Goal: Transaction & Acquisition: Purchase product/service

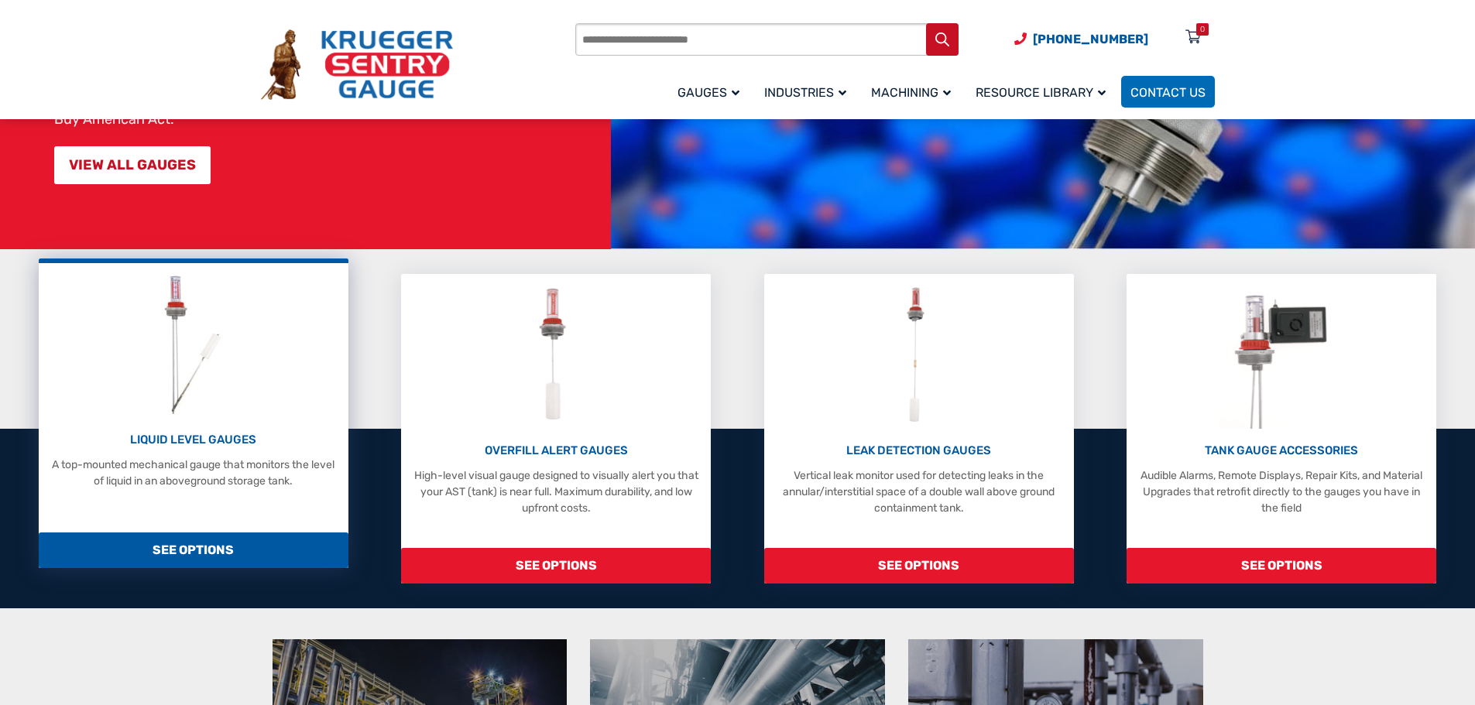
click at [180, 364] on img at bounding box center [193, 344] width 82 height 147
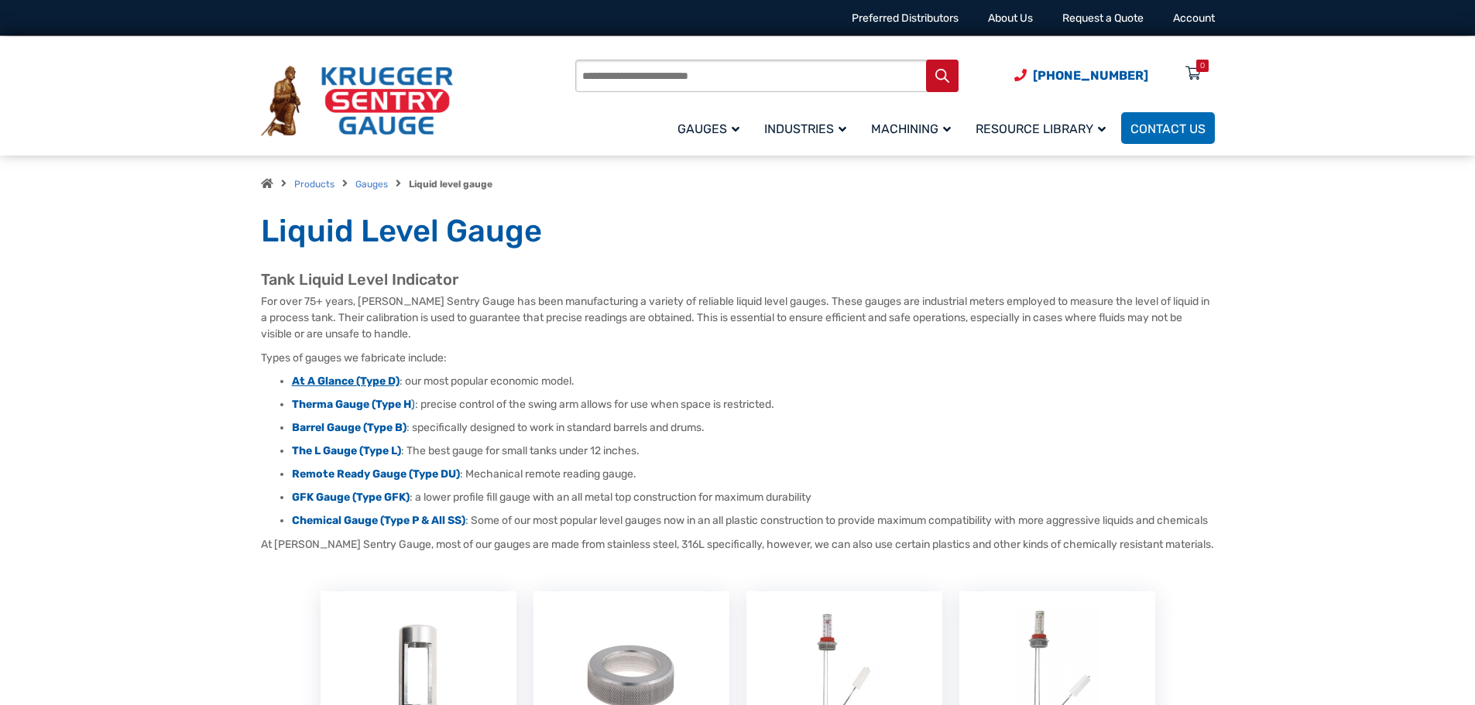
click at [328, 383] on strong "At A Glance (Type D)" at bounding box center [346, 381] width 108 height 13
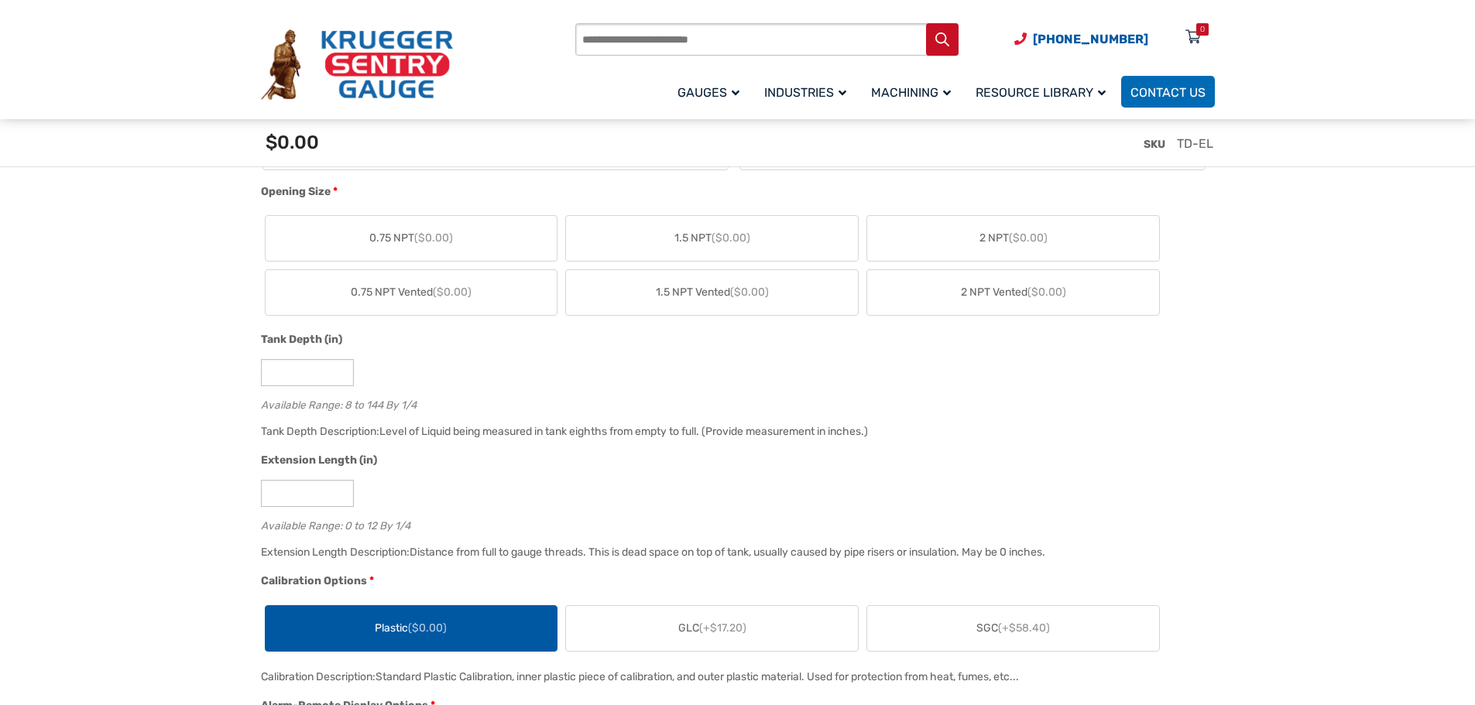
scroll to position [852, 0]
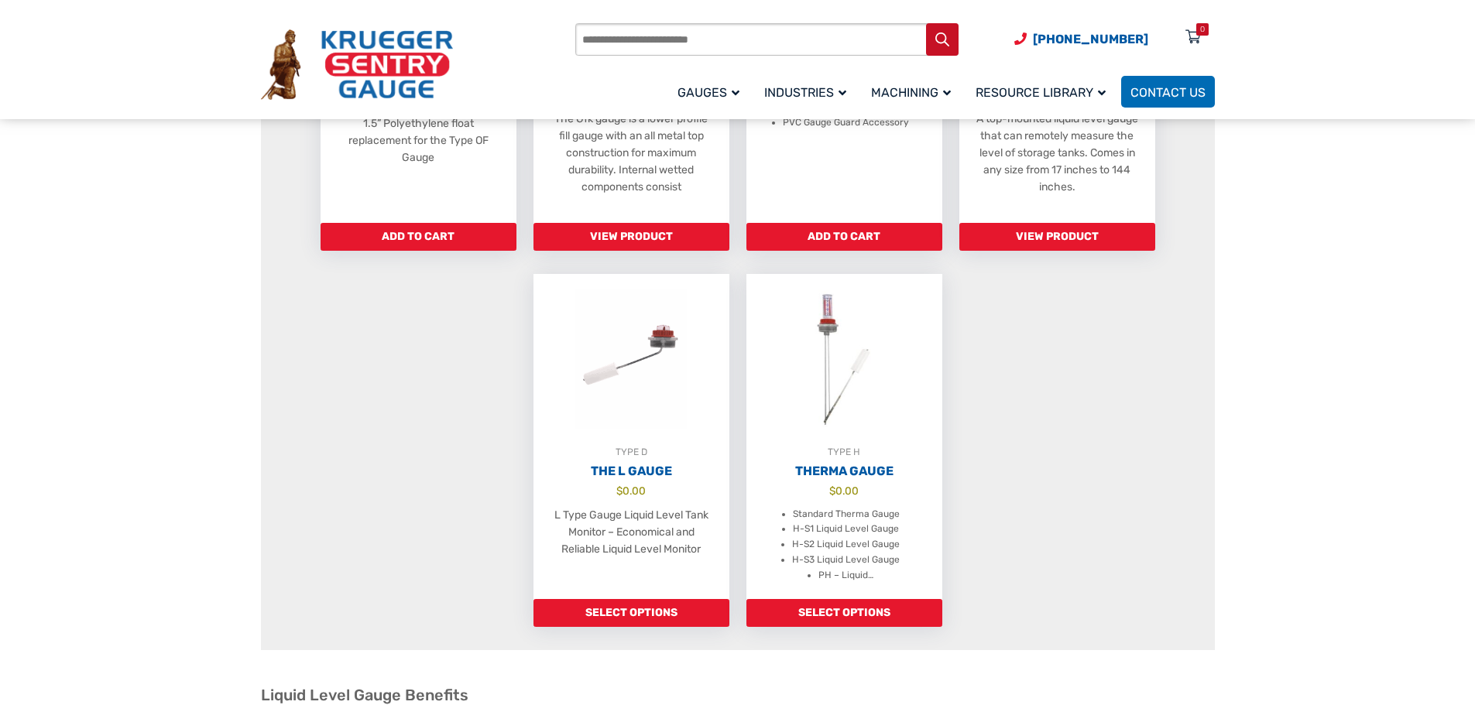
scroll to position [1084, 0]
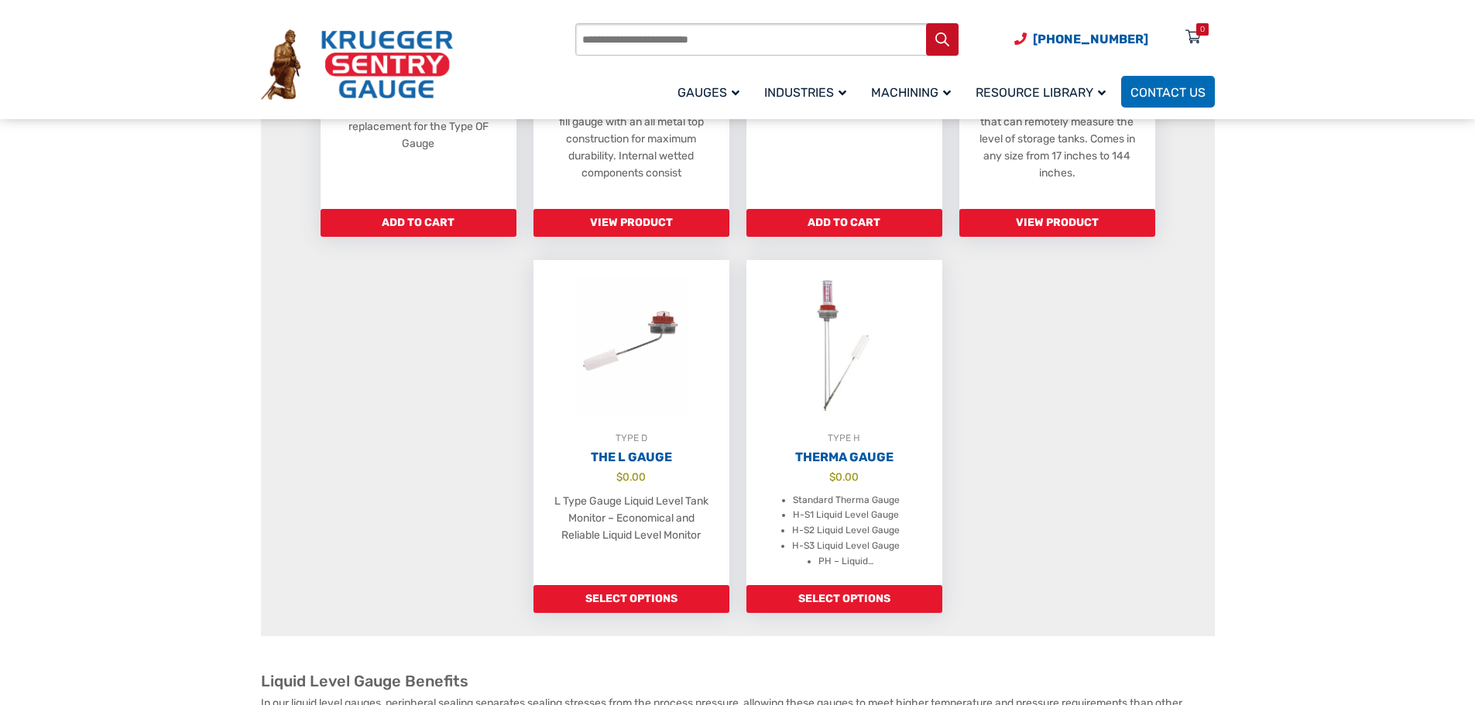
click at [164, 456] on section "Liquid Level Gauge Tank Liquid Level Indicator For over 75+ years, Krueger Sent…" at bounding box center [737, 354] width 1475 height 2452
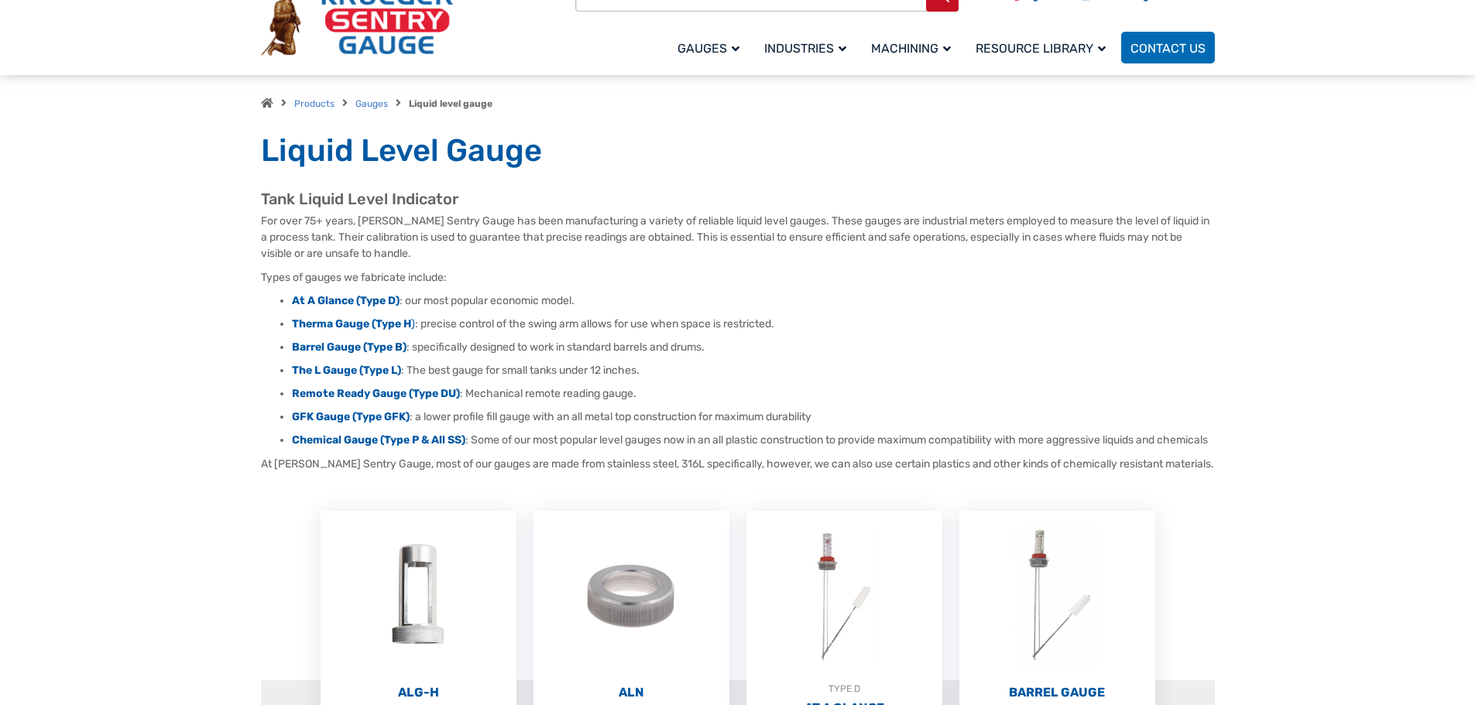
scroll to position [0, 0]
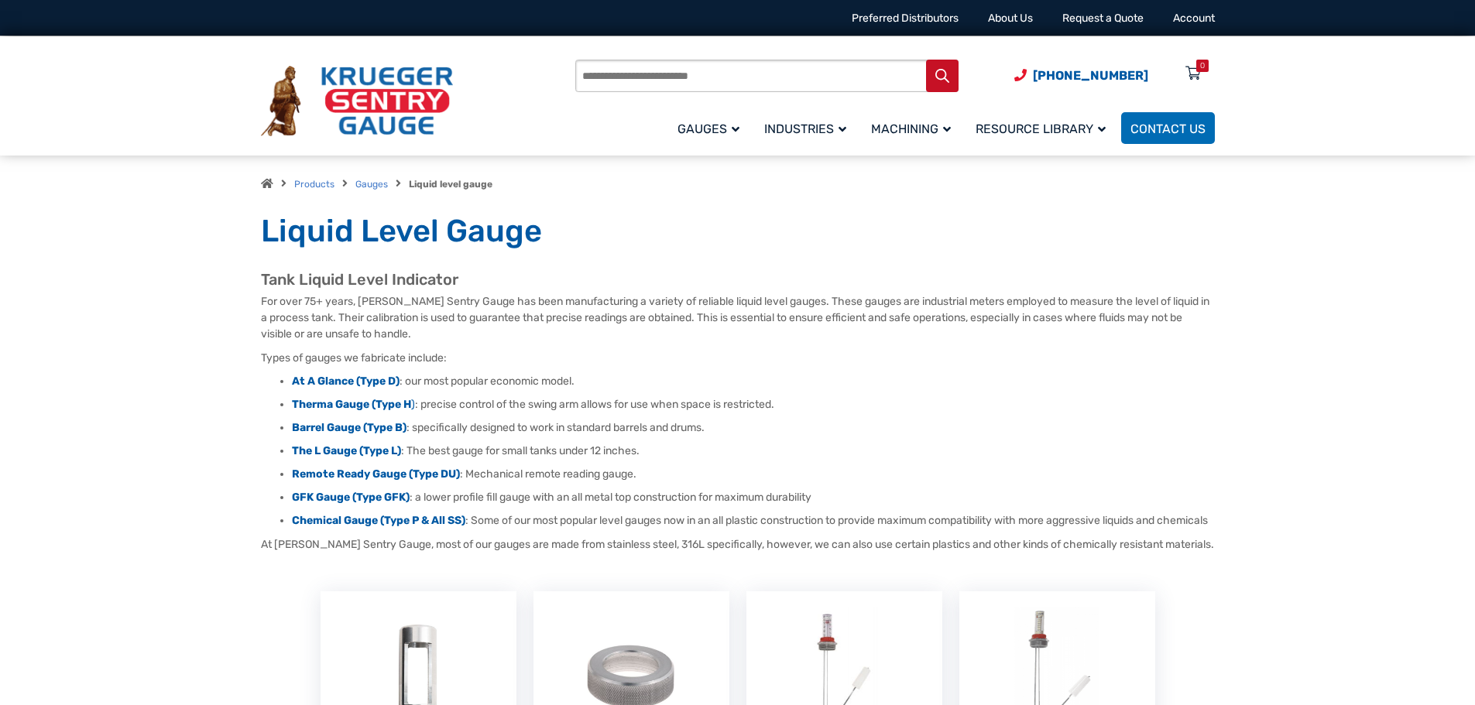
click at [771, 82] on input "Products search" at bounding box center [766, 76] width 383 height 33
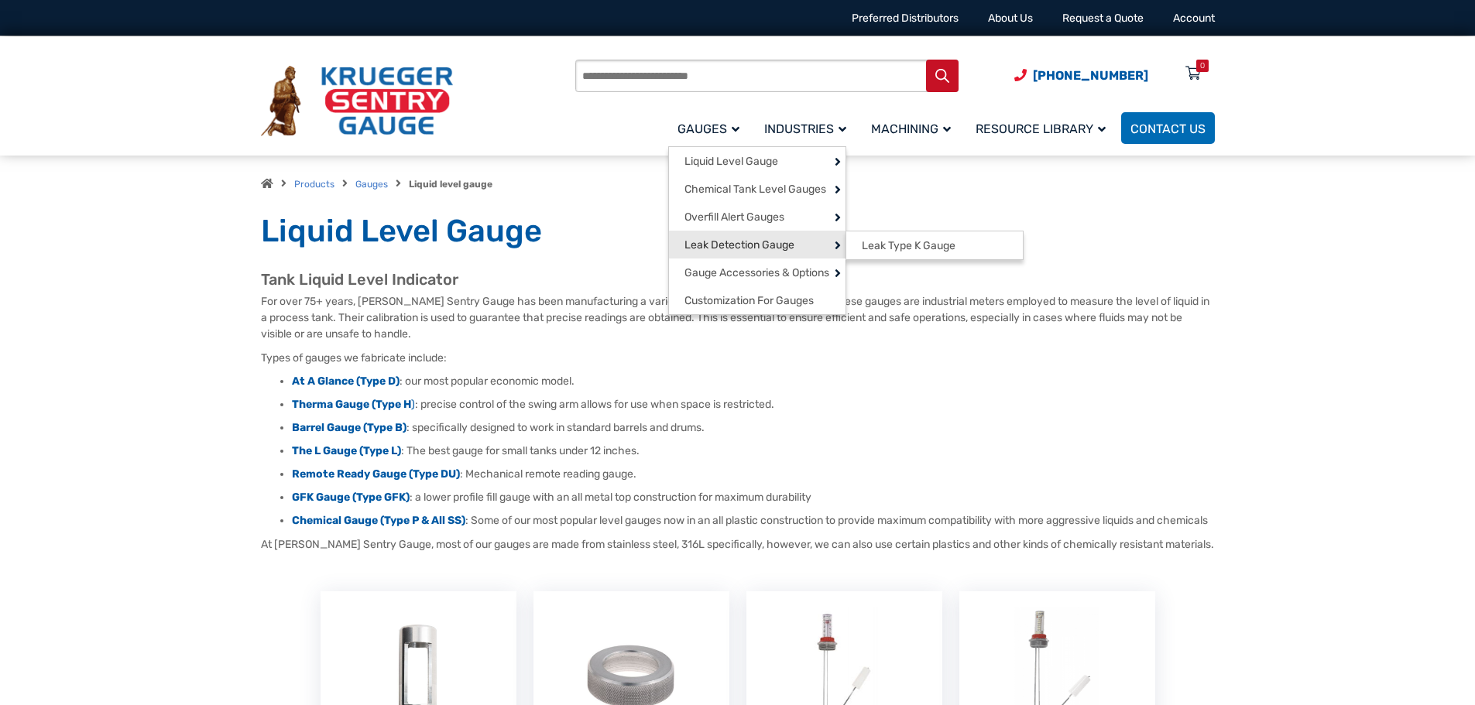
click at [801, 254] on link "Leak Detection Gauge" at bounding box center [757, 245] width 177 height 28
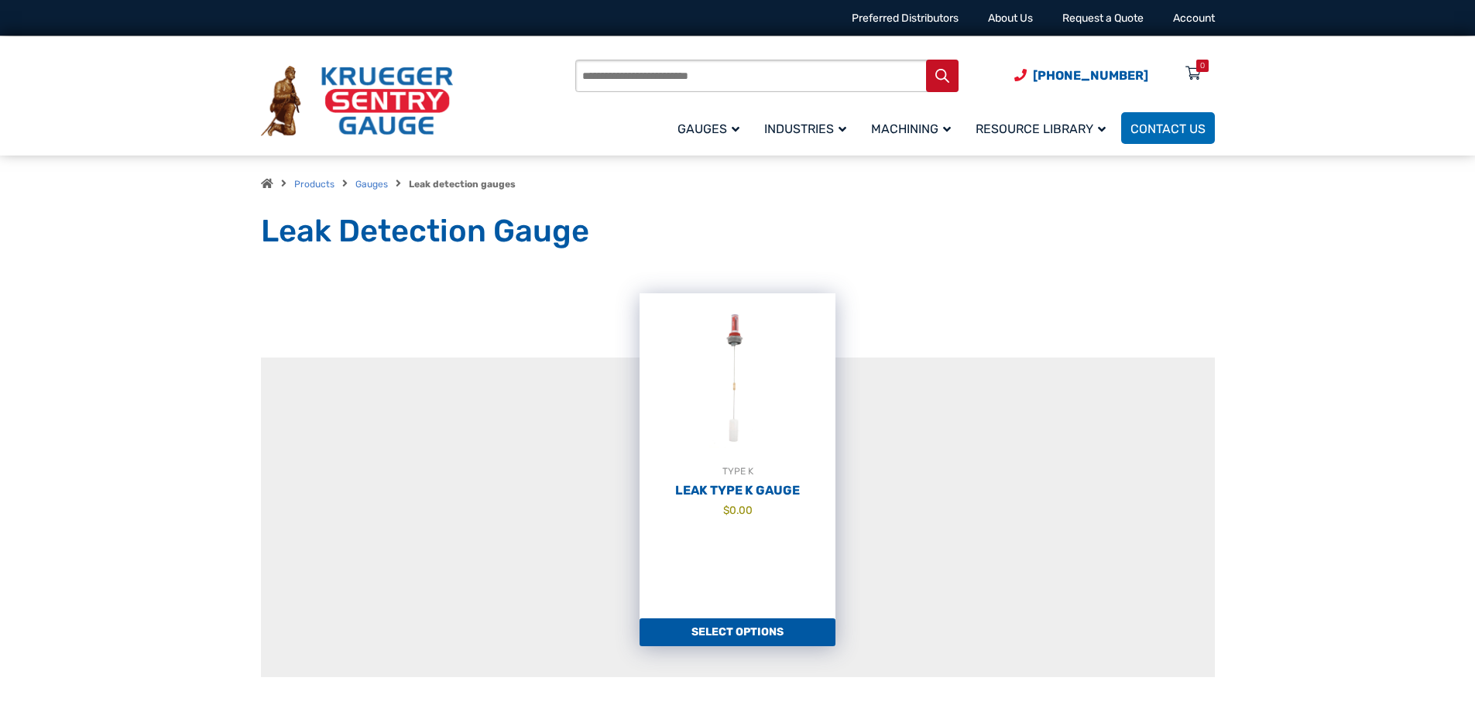
click at [734, 478] on div "TYPE K" at bounding box center [738, 471] width 196 height 15
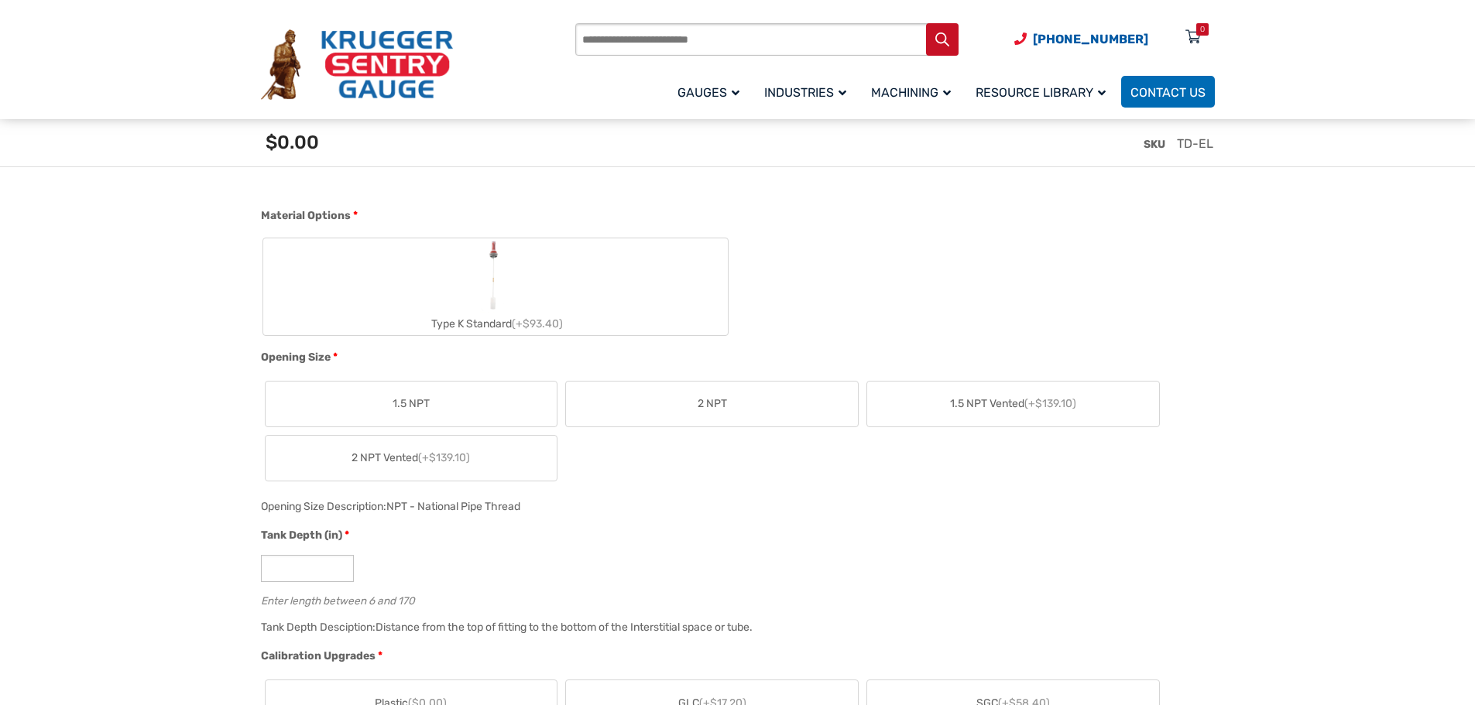
scroll to position [620, 0]
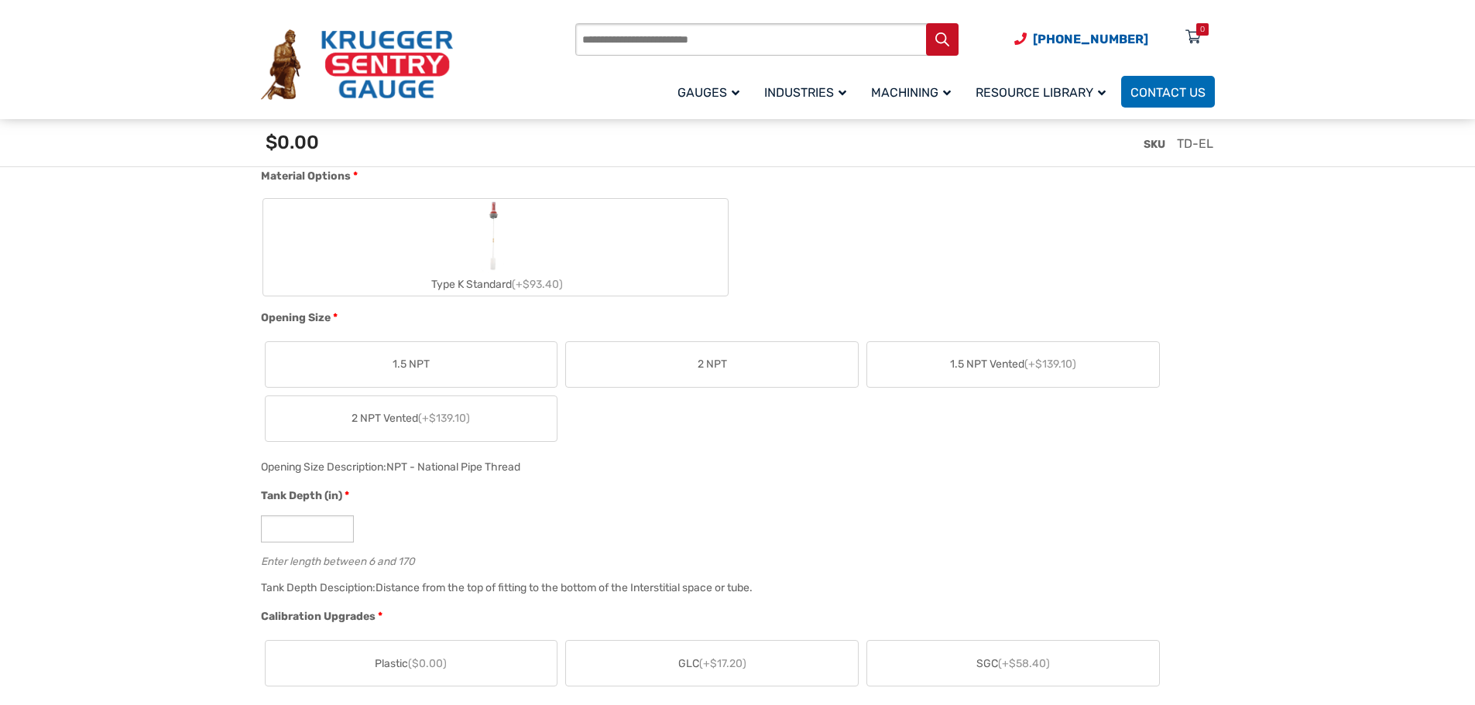
click at [674, 362] on label "2 NPT" at bounding box center [712, 364] width 292 height 45
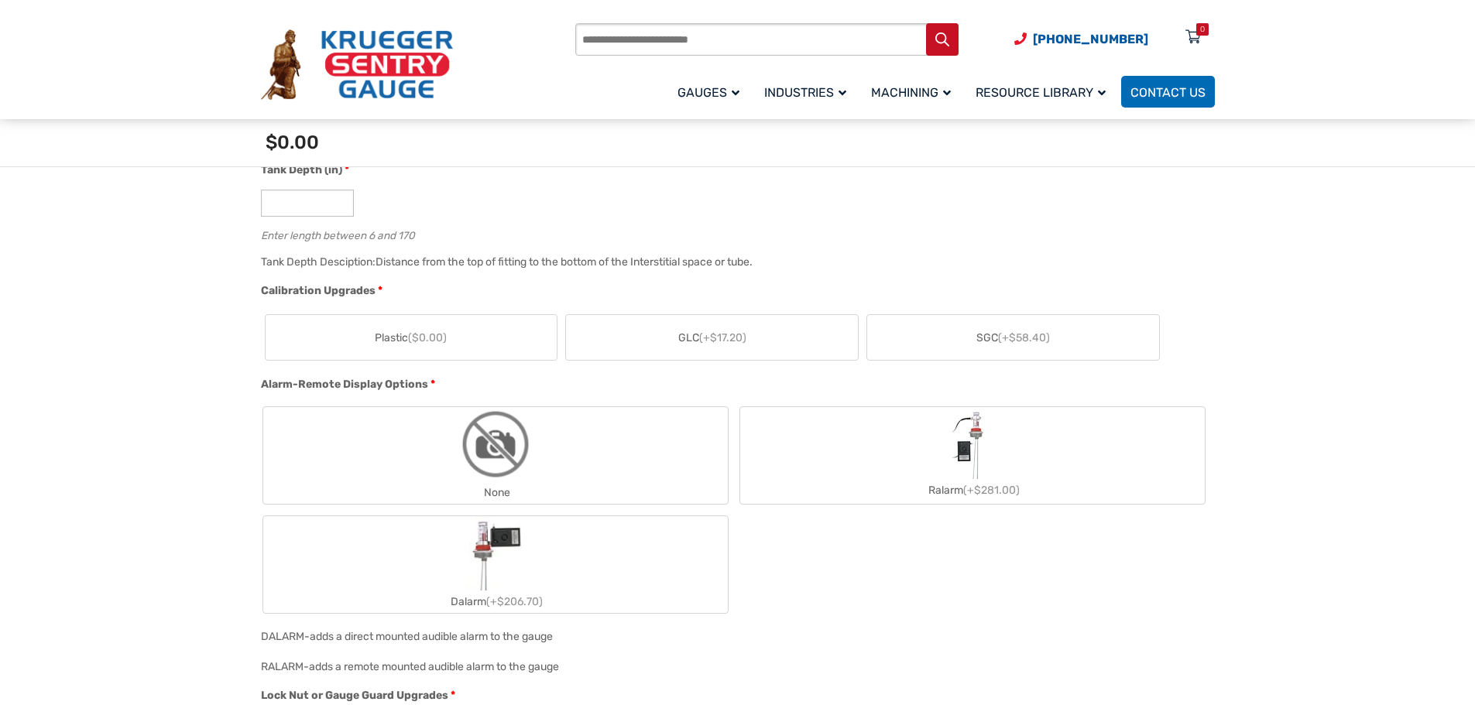
scroll to position [929, 0]
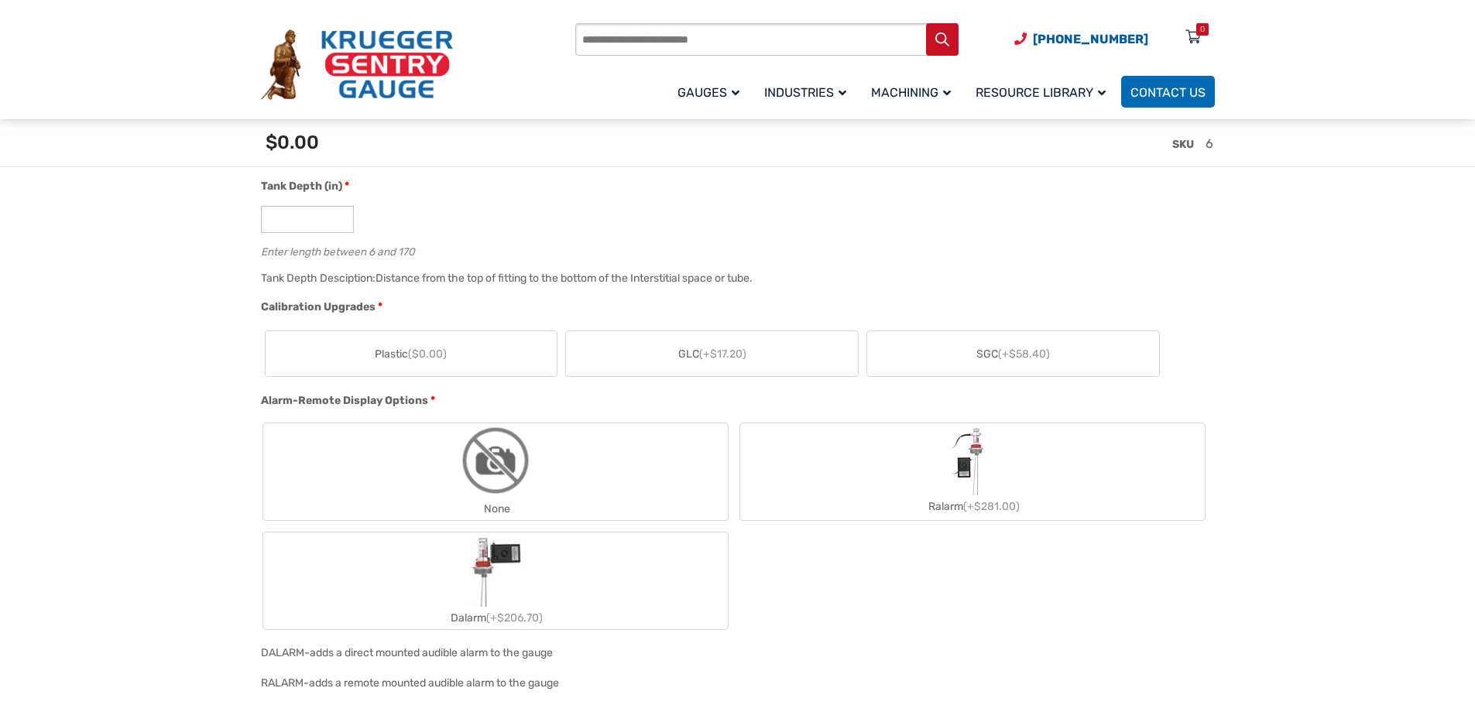
click at [342, 357] on label "Plastic ($0.00)" at bounding box center [412, 353] width 292 height 45
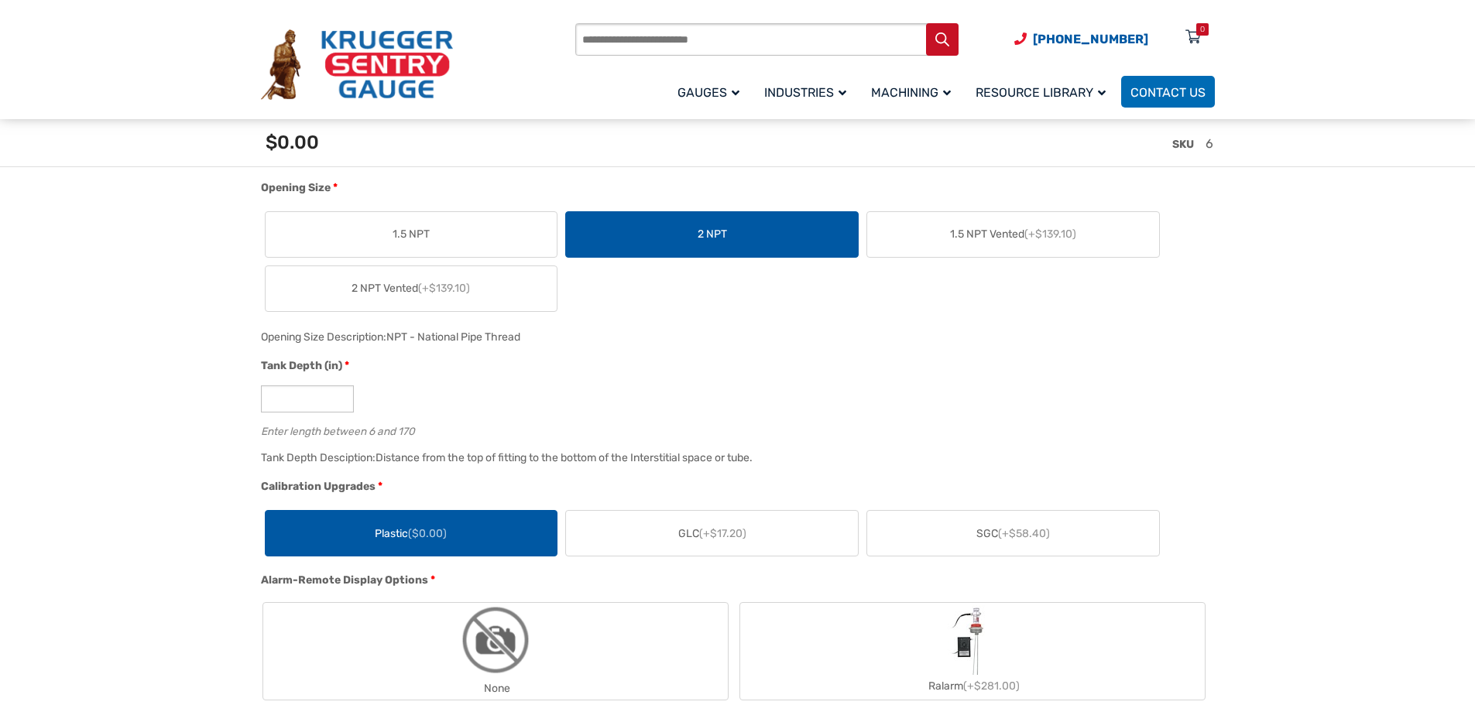
scroll to position [697, 0]
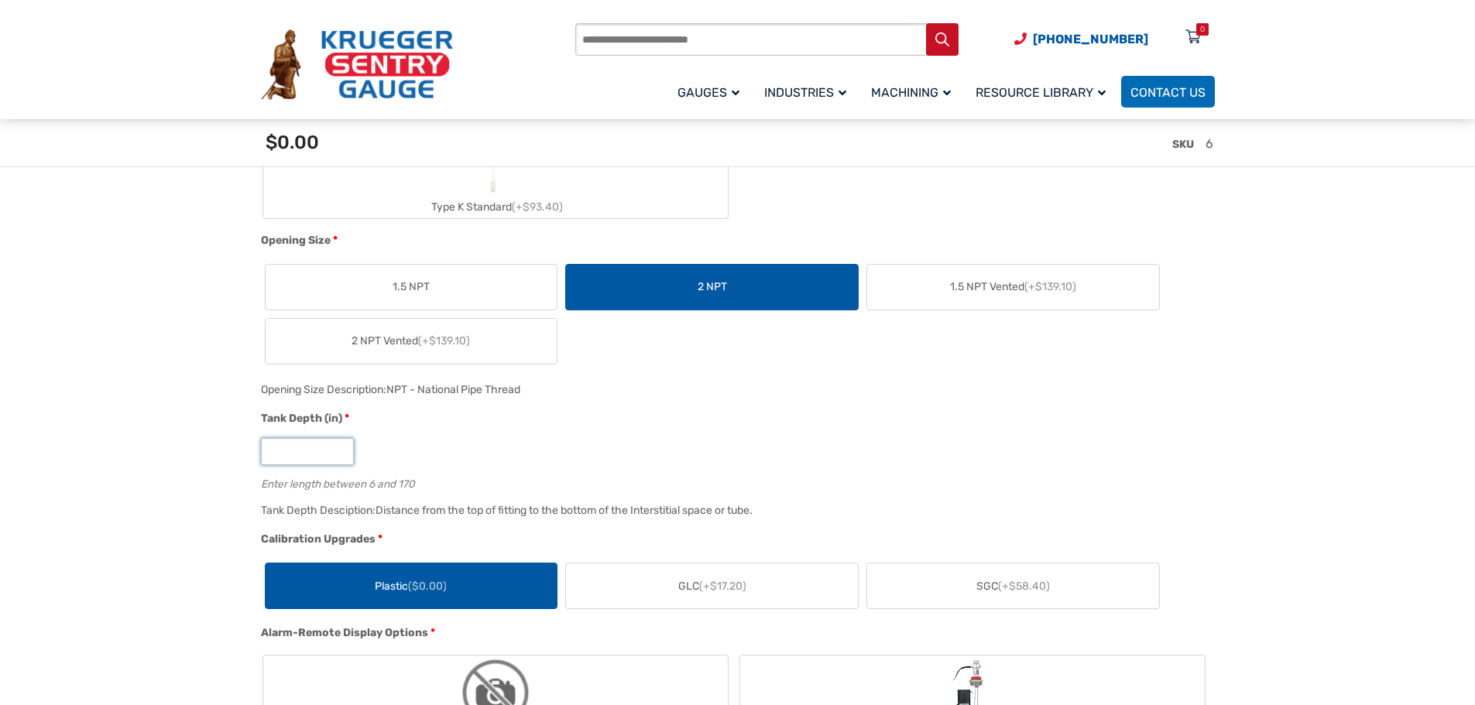
drag, startPoint x: 321, startPoint y: 448, endPoint x: 239, endPoint y: 428, distance: 85.1
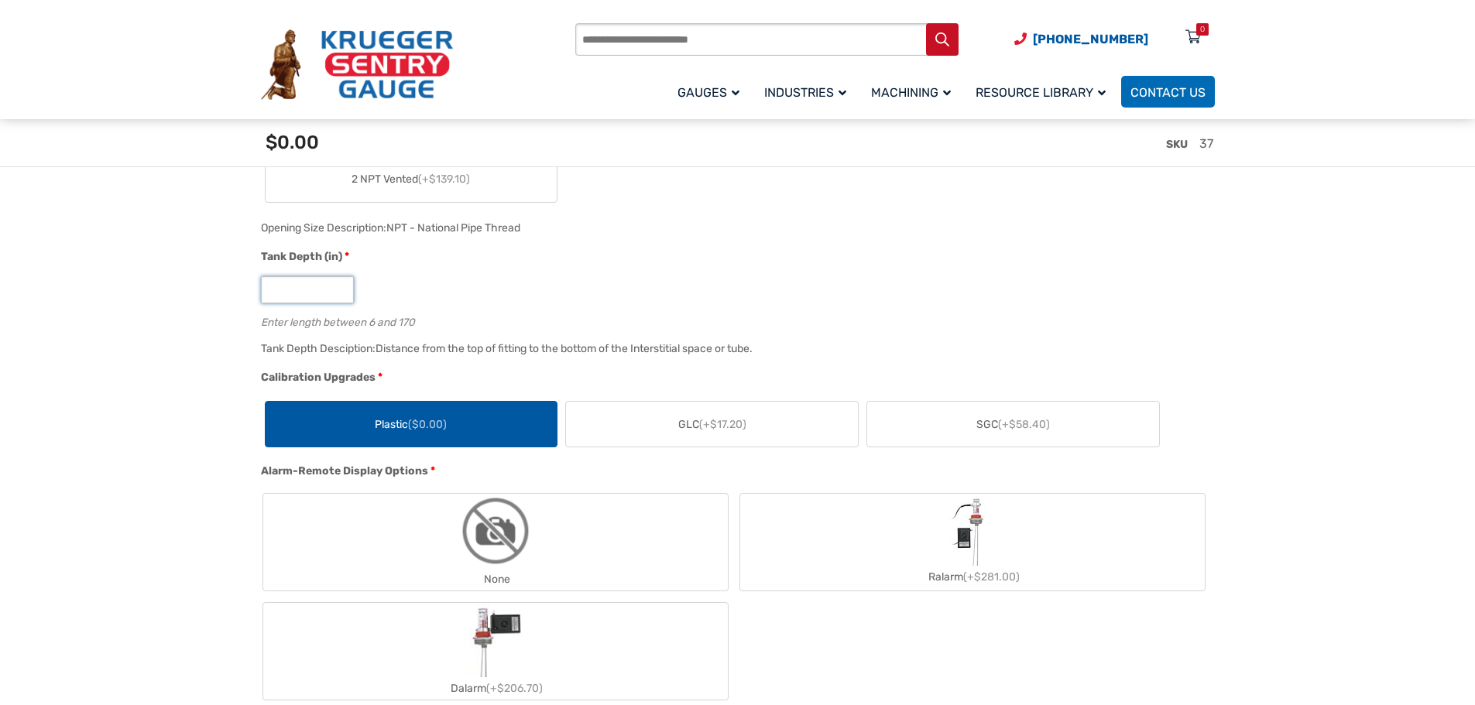
scroll to position [929, 0]
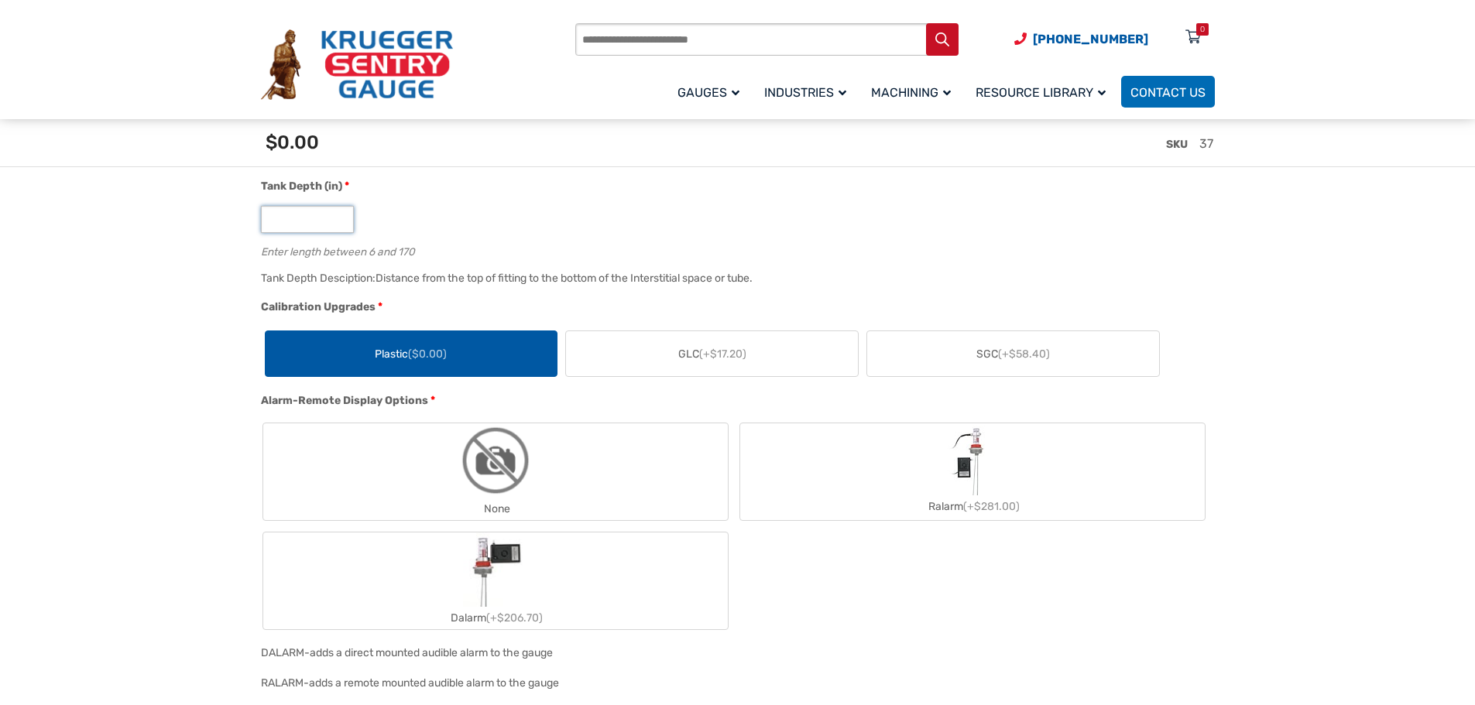
type input "**"
click at [488, 457] on img "None" at bounding box center [495, 461] width 74 height 74
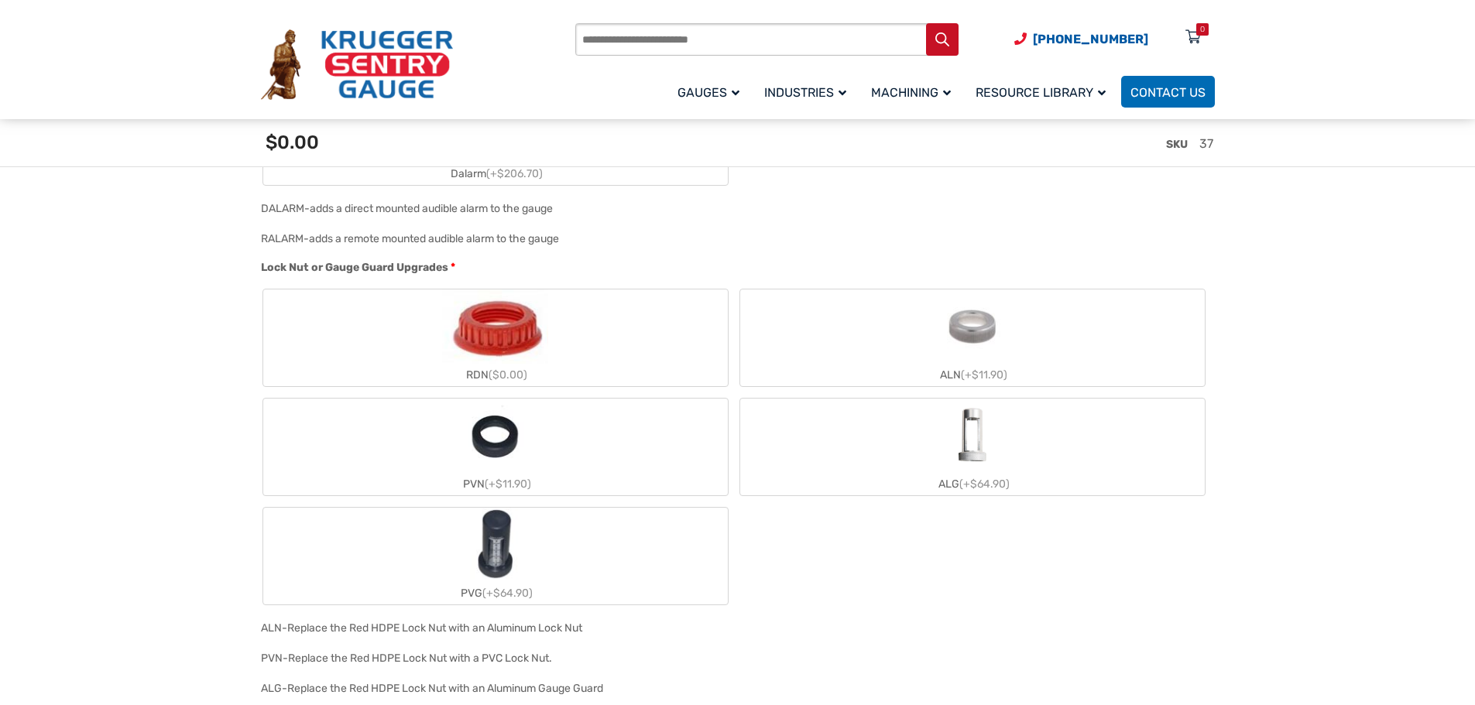
scroll to position [1394, 0]
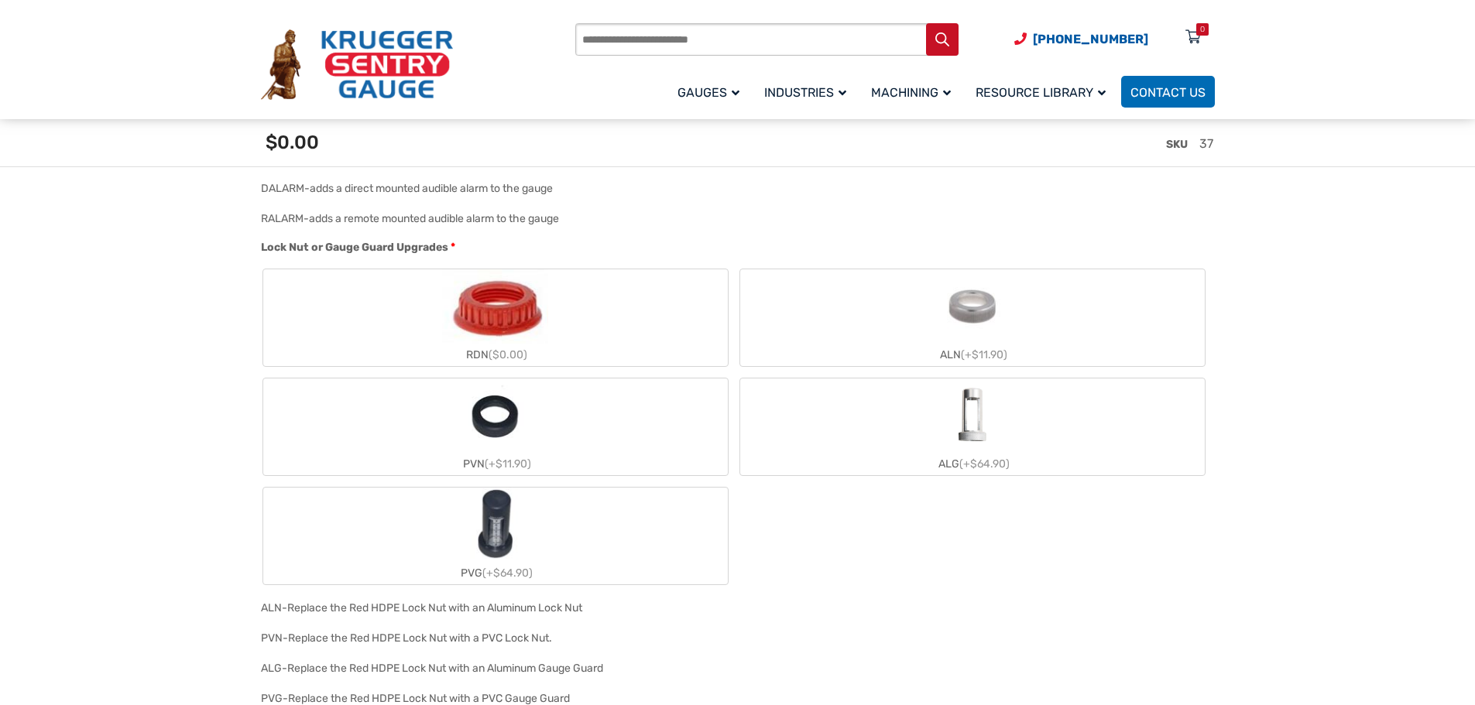
click at [493, 323] on img "RDN" at bounding box center [494, 306] width 105 height 74
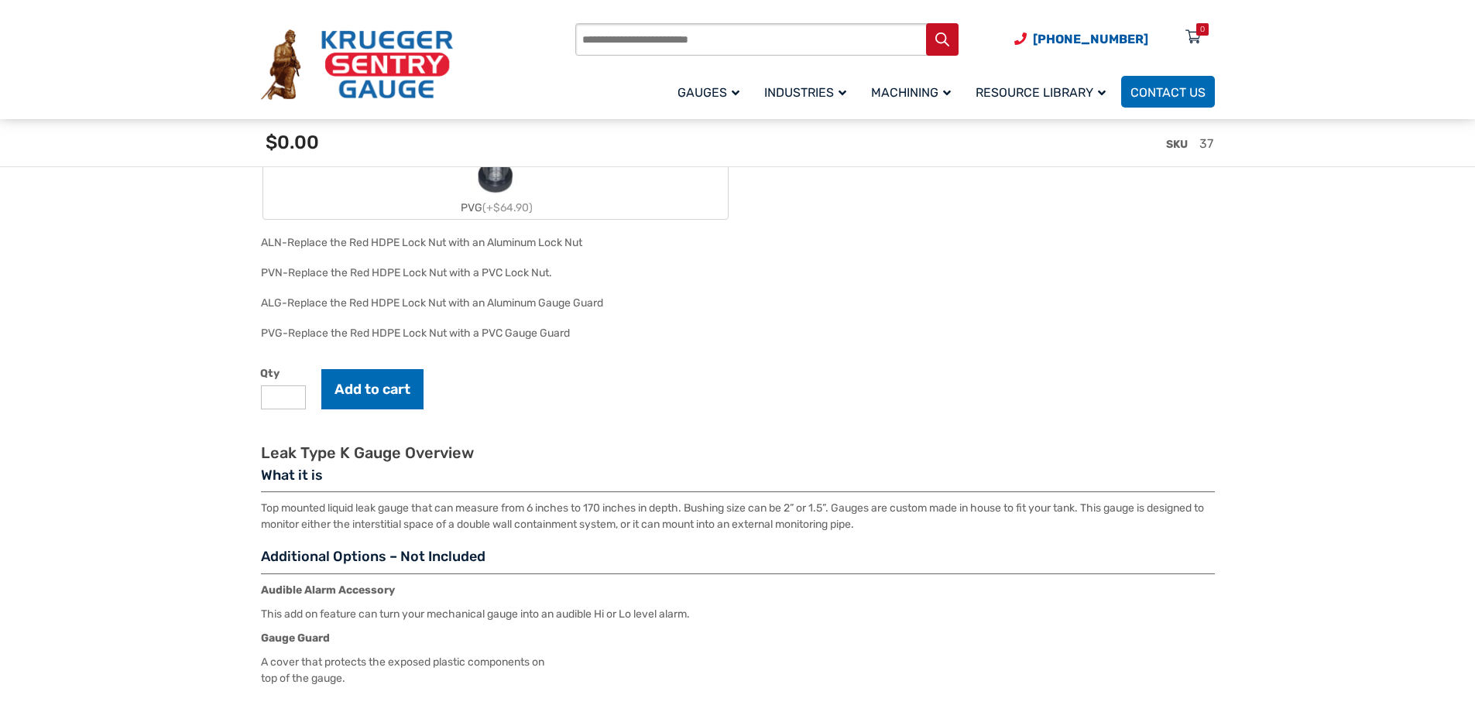
scroll to position [1781, 0]
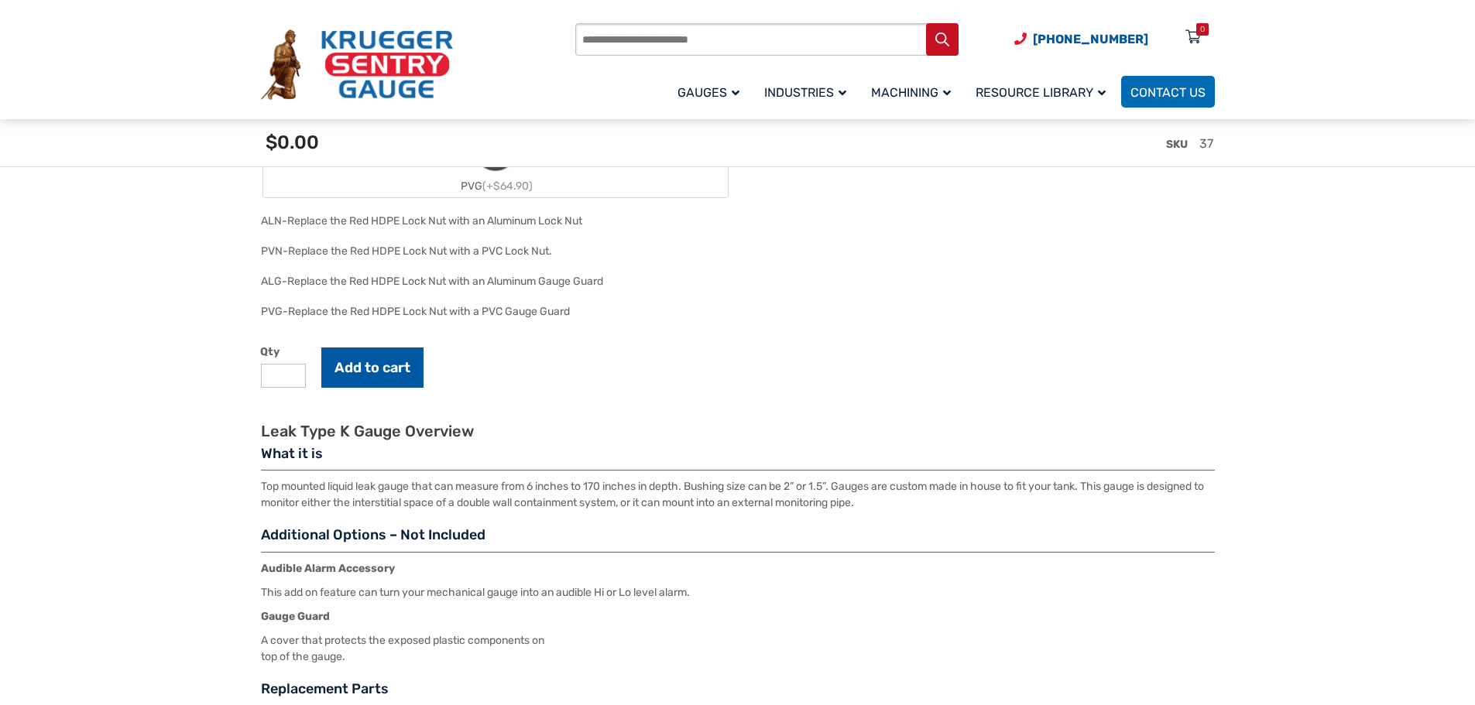
click at [350, 364] on button "Add to cart" at bounding box center [372, 368] width 102 height 40
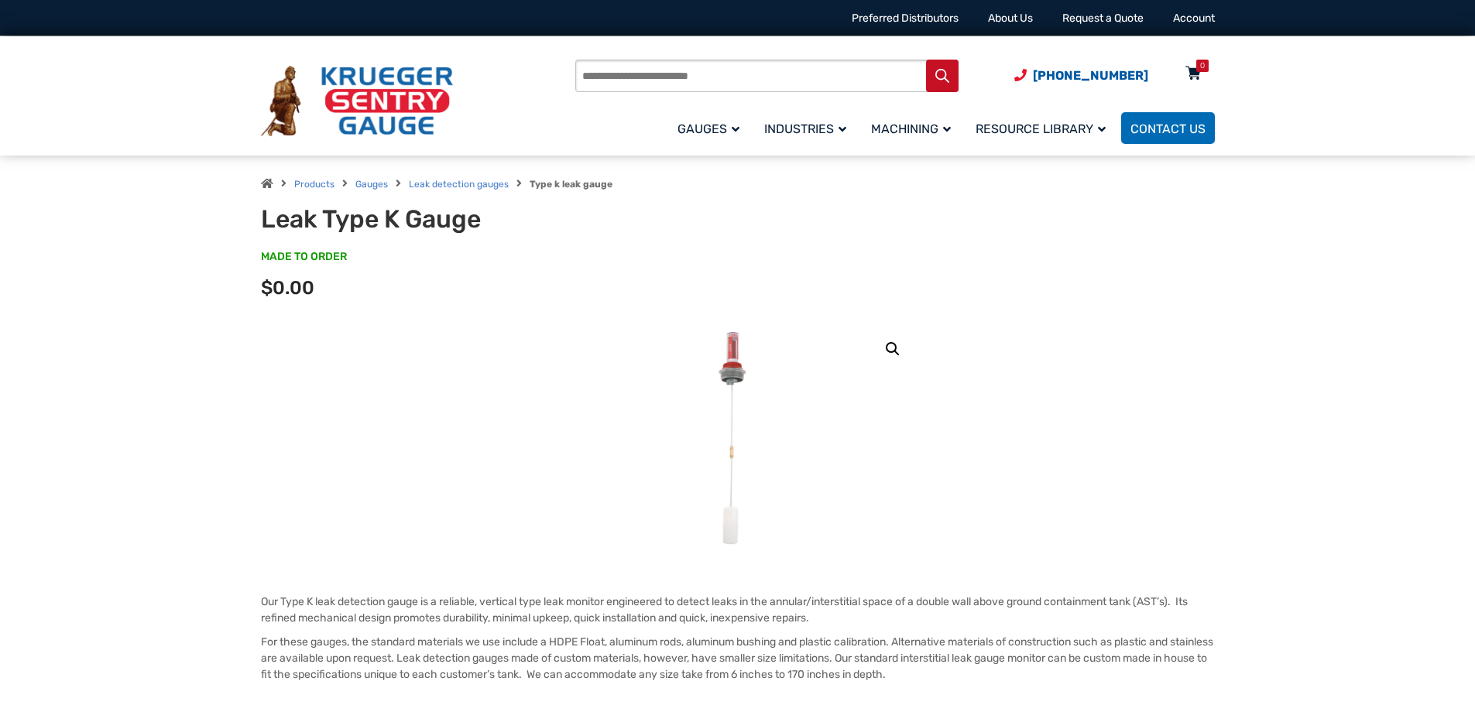
click at [1200, 70] on div "0" at bounding box center [1202, 66] width 5 height 12
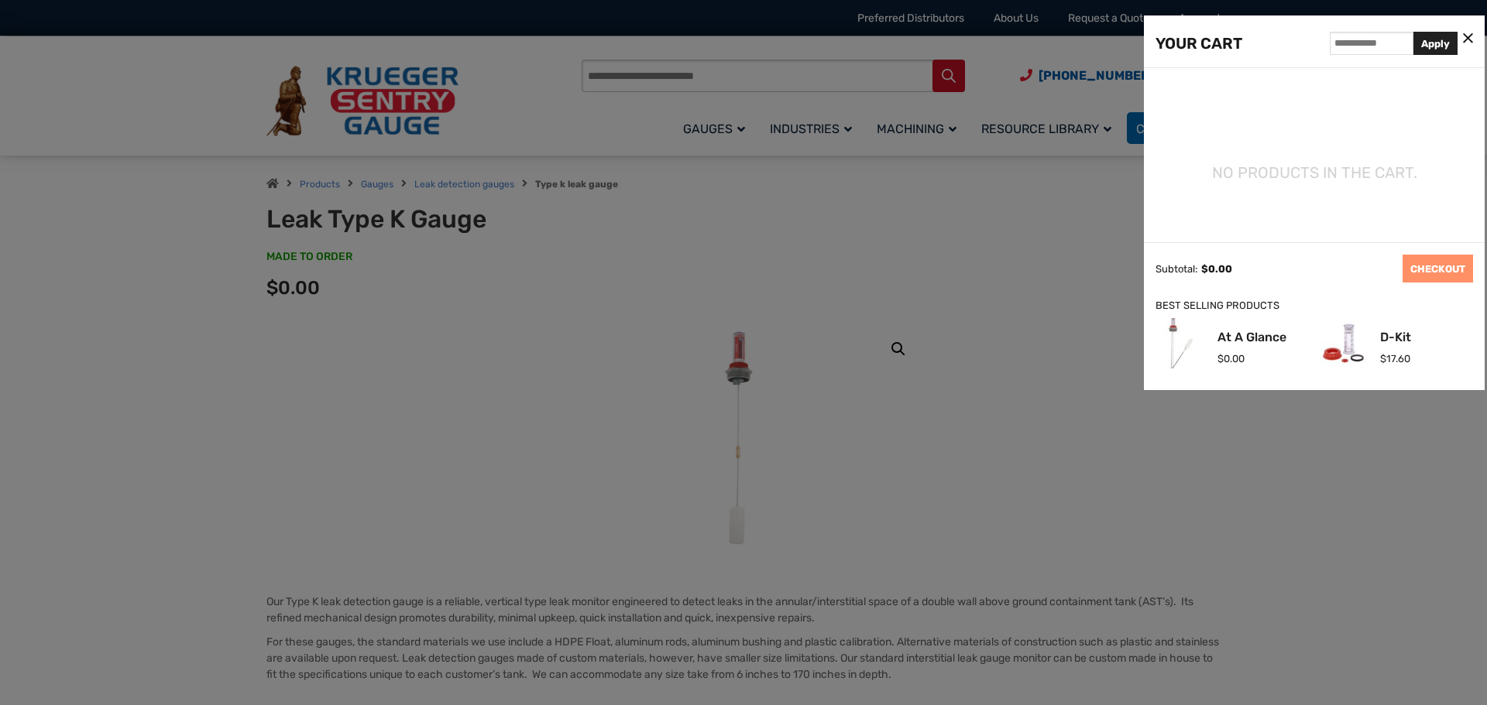
click at [915, 272] on div at bounding box center [743, 352] width 1487 height 705
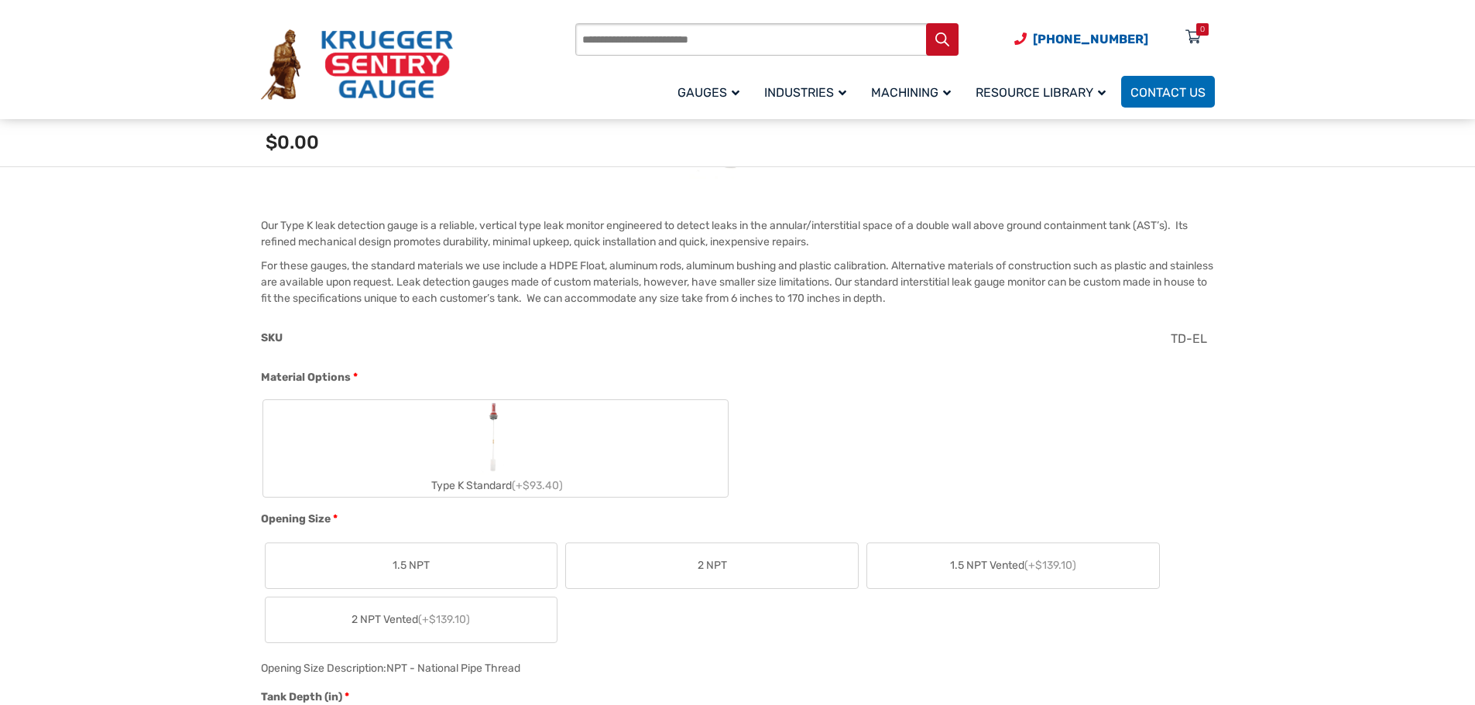
scroll to position [542, 0]
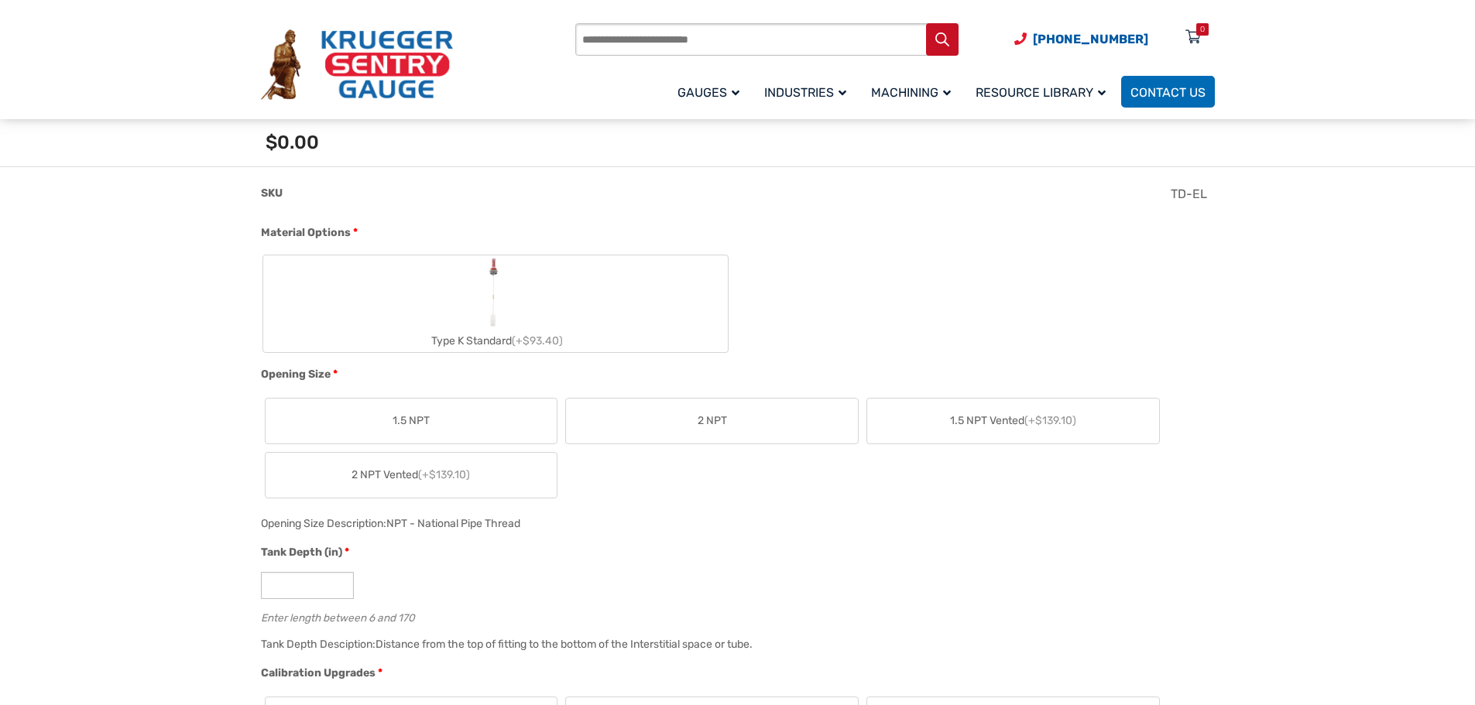
click at [742, 431] on label "2 NPT" at bounding box center [712, 421] width 292 height 45
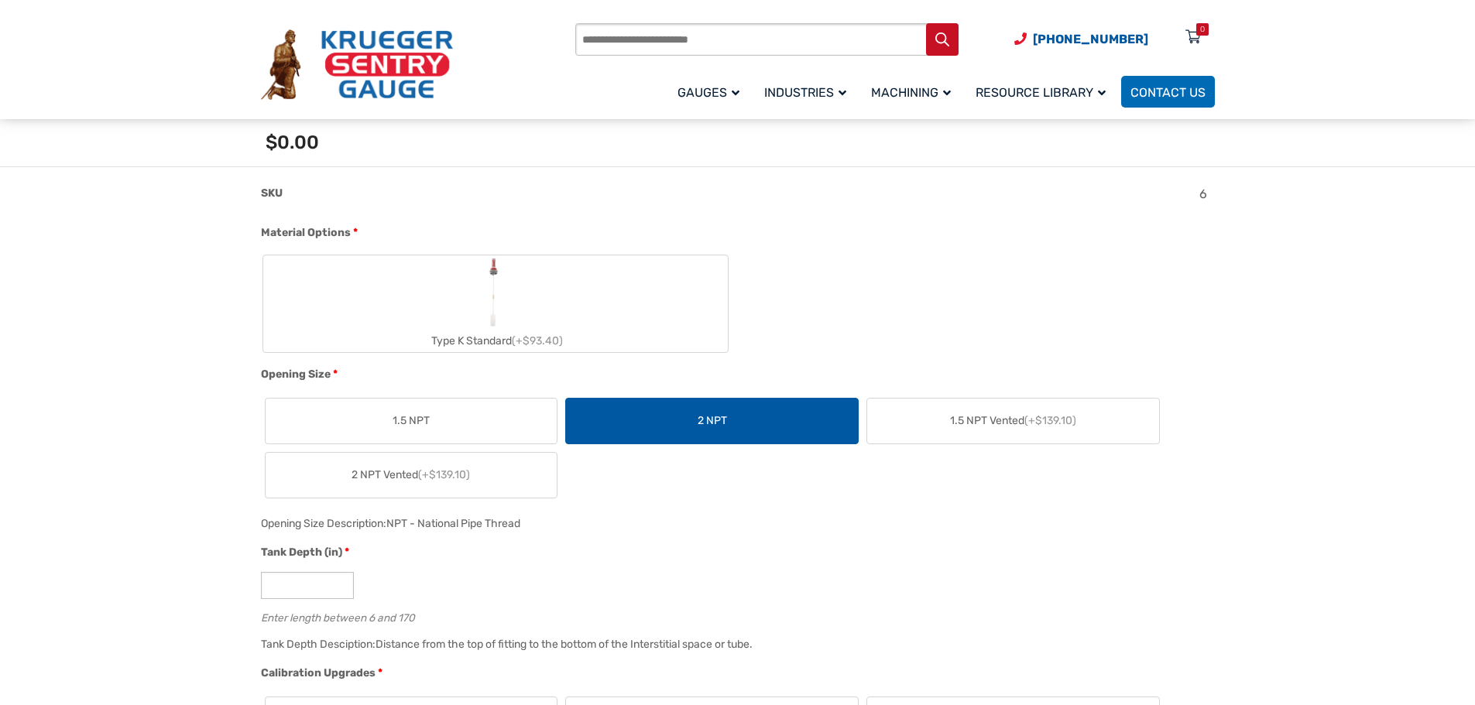
click at [599, 321] on label "Type K Standard (+$93.40)" at bounding box center [495, 304] width 465 height 97
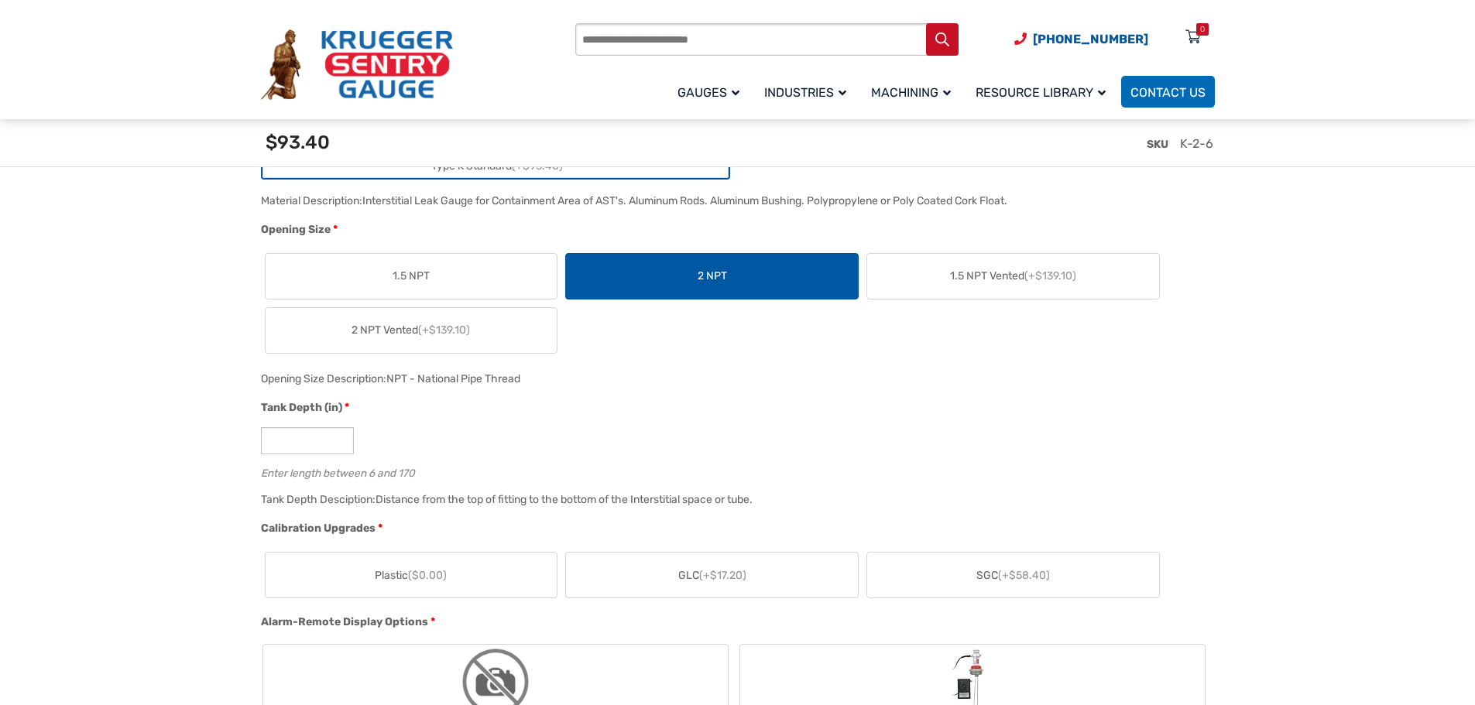
scroll to position [774, 0]
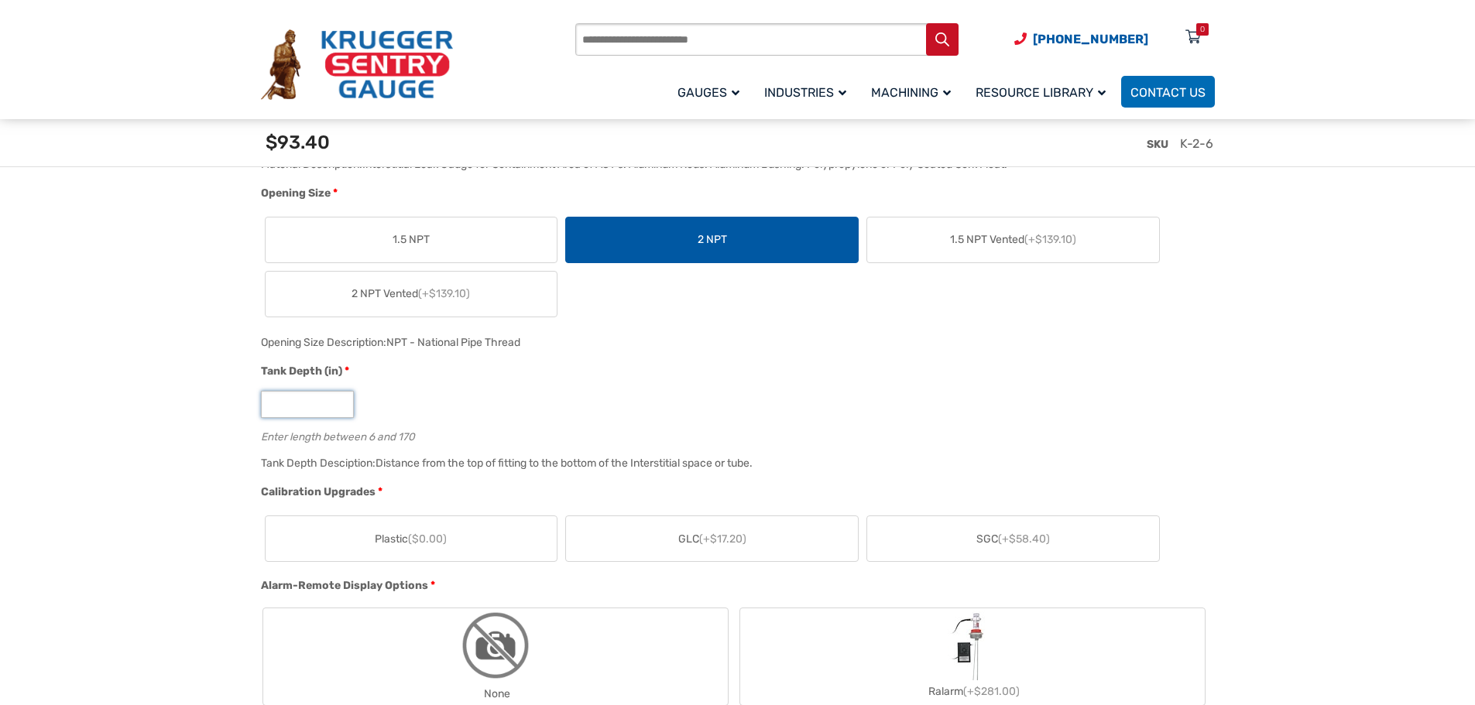
click at [276, 410] on input "*" at bounding box center [307, 404] width 93 height 27
click at [342, 400] on input "*" at bounding box center [307, 404] width 93 height 27
click at [342, 400] on input "**" at bounding box center [307, 404] width 93 height 27
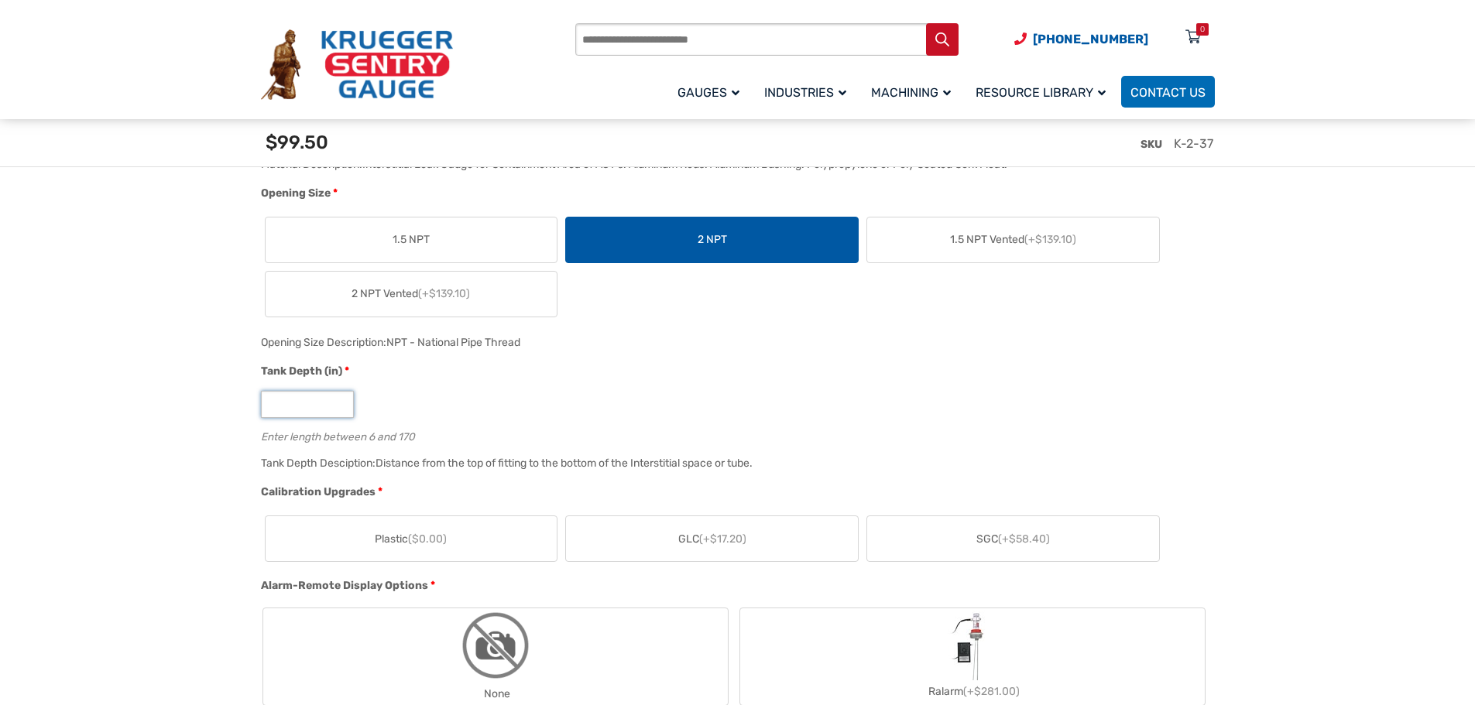
click at [342, 400] on input "**" at bounding box center [307, 404] width 93 height 27
type input "**"
click at [343, 406] on input "**" at bounding box center [307, 404] width 93 height 27
click at [436, 540] on span "($0.00)" at bounding box center [427, 539] width 39 height 13
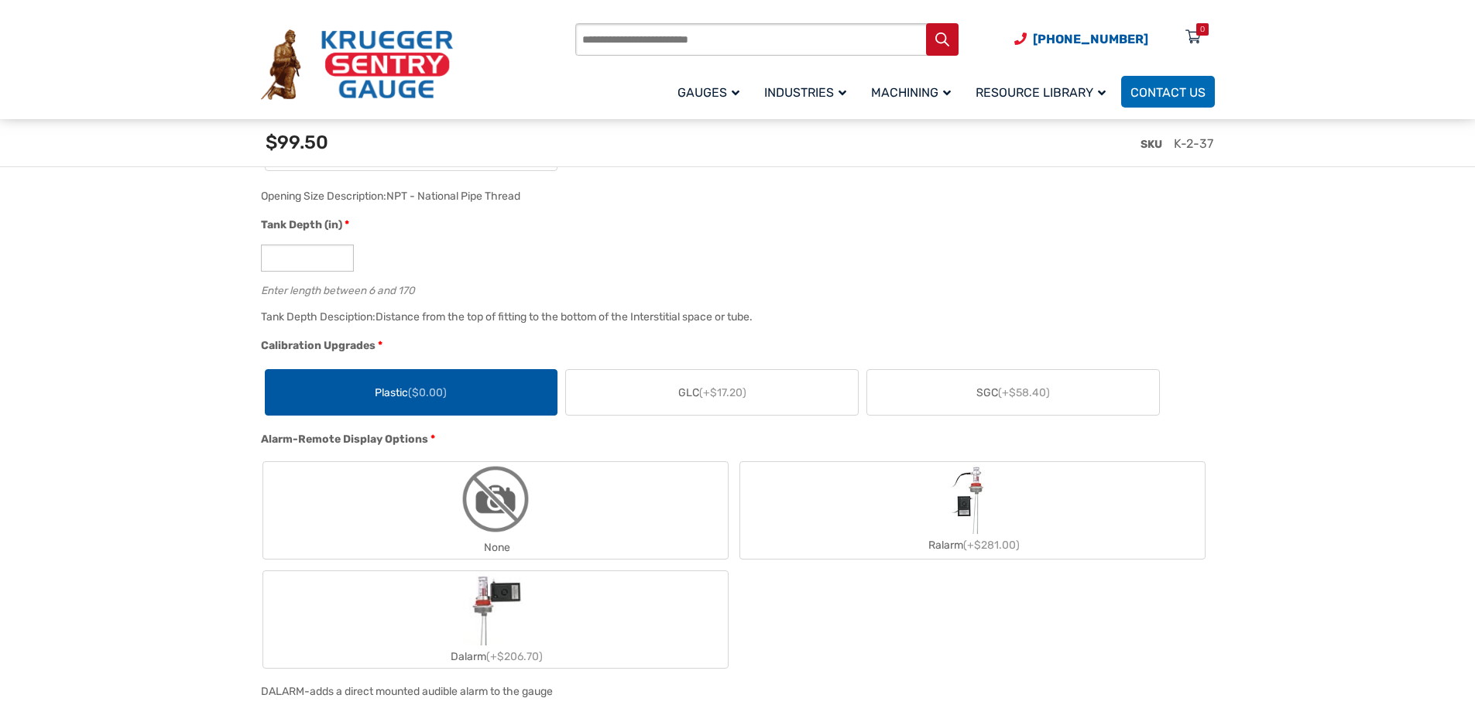
scroll to position [929, 0]
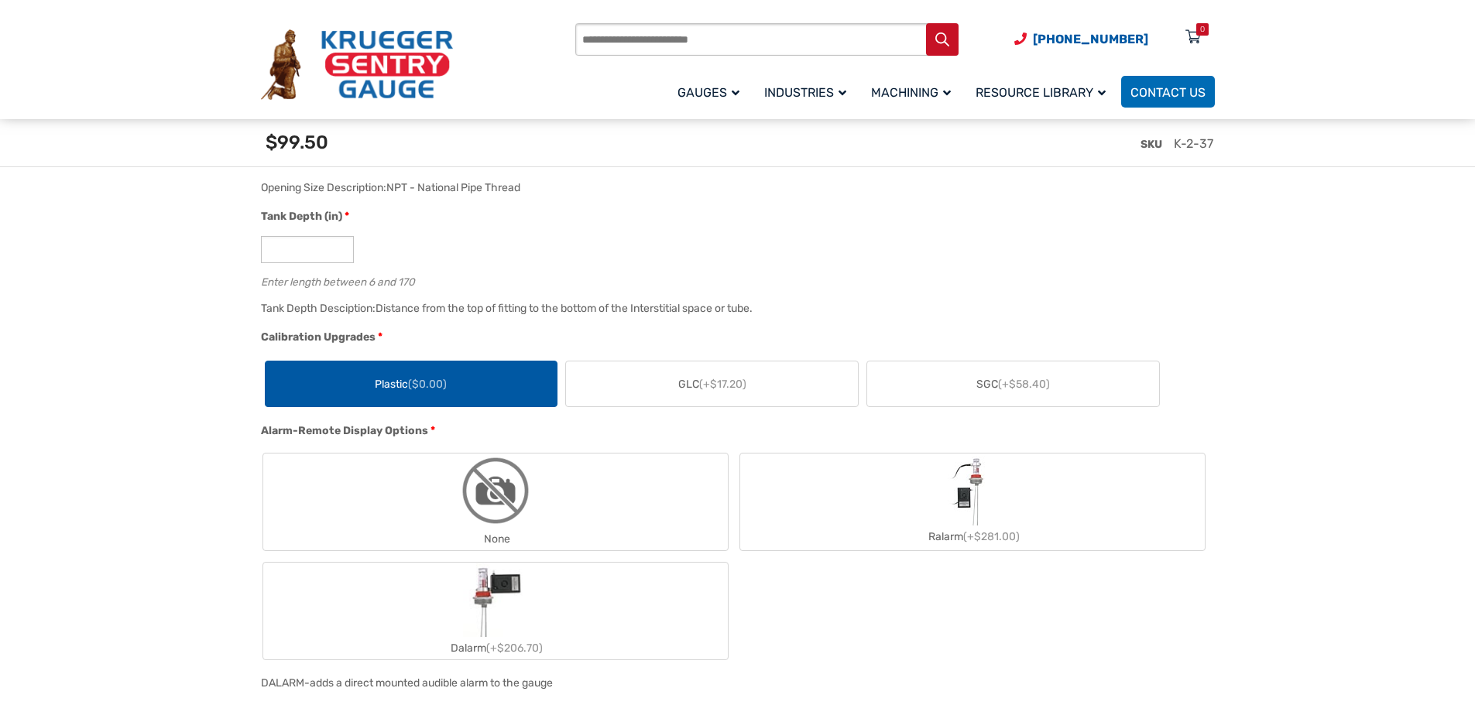
click at [466, 496] on img "None" at bounding box center [495, 491] width 74 height 74
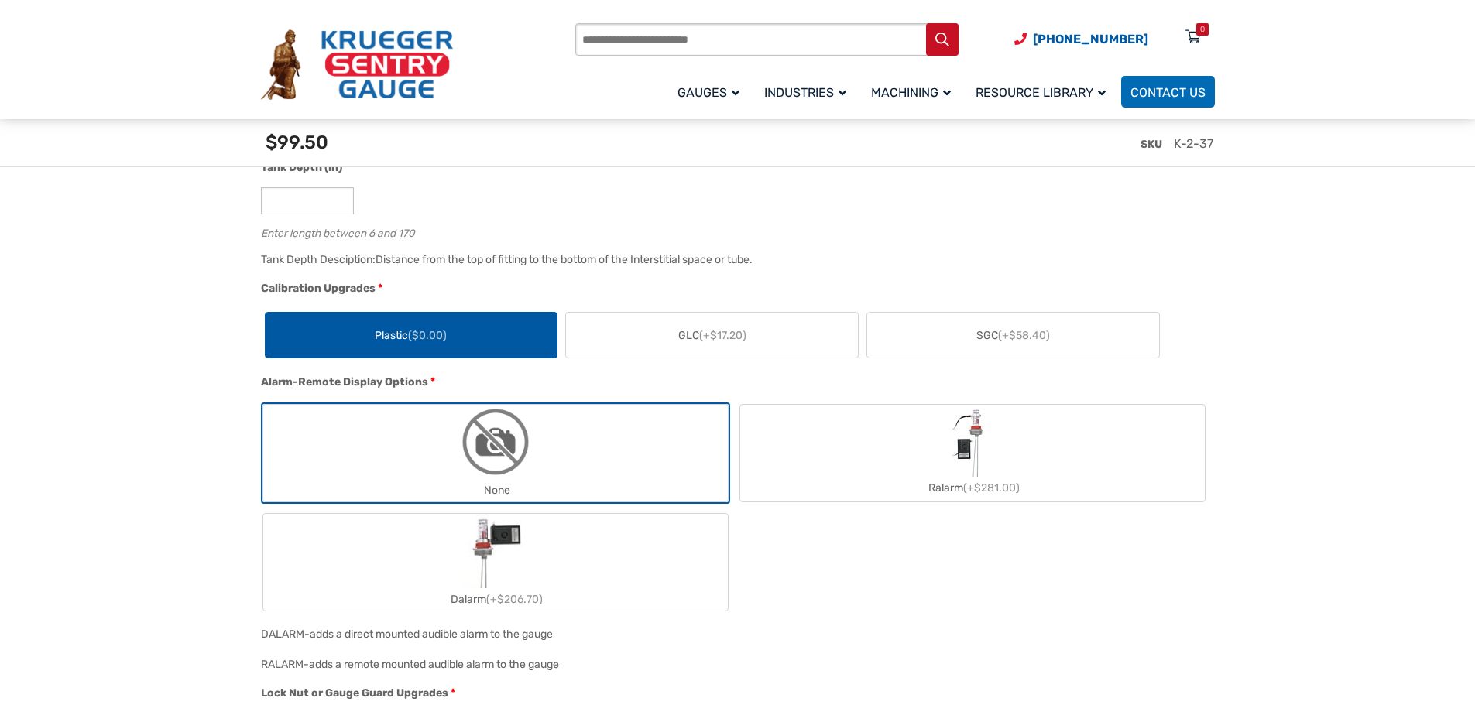
scroll to position [1162, 0]
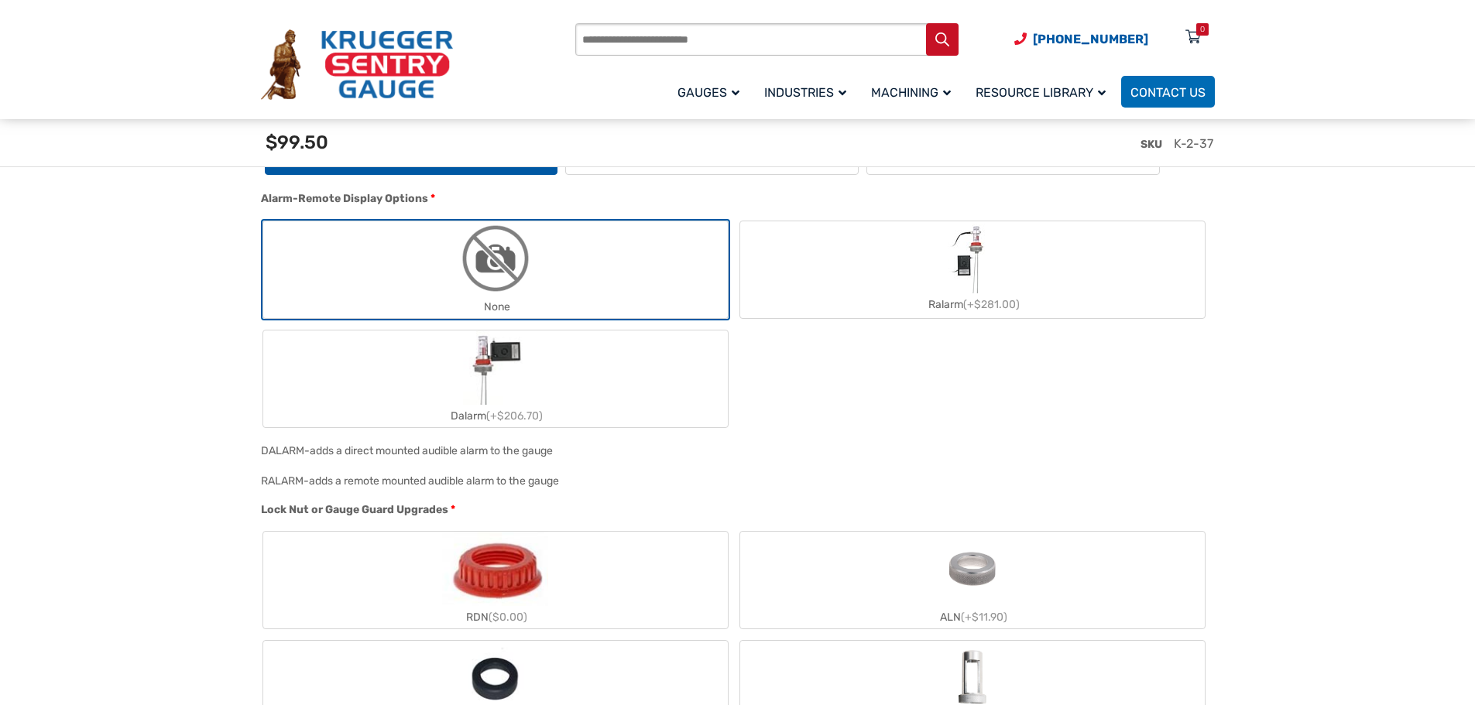
click at [370, 531] on div "RDN ($0.00)" at bounding box center [495, 580] width 469 height 101
click at [303, 554] on label "RDN ($0.00)" at bounding box center [495, 580] width 465 height 97
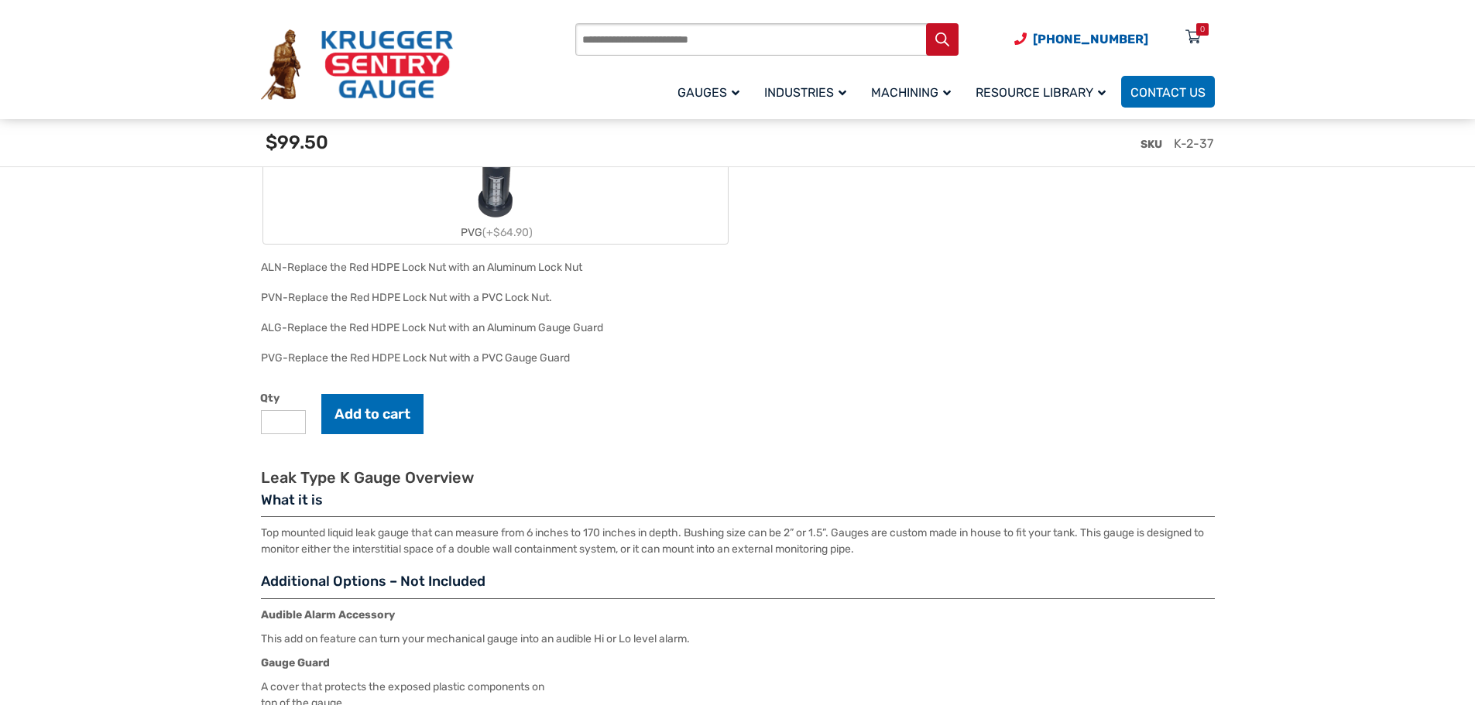
scroll to position [1781, 0]
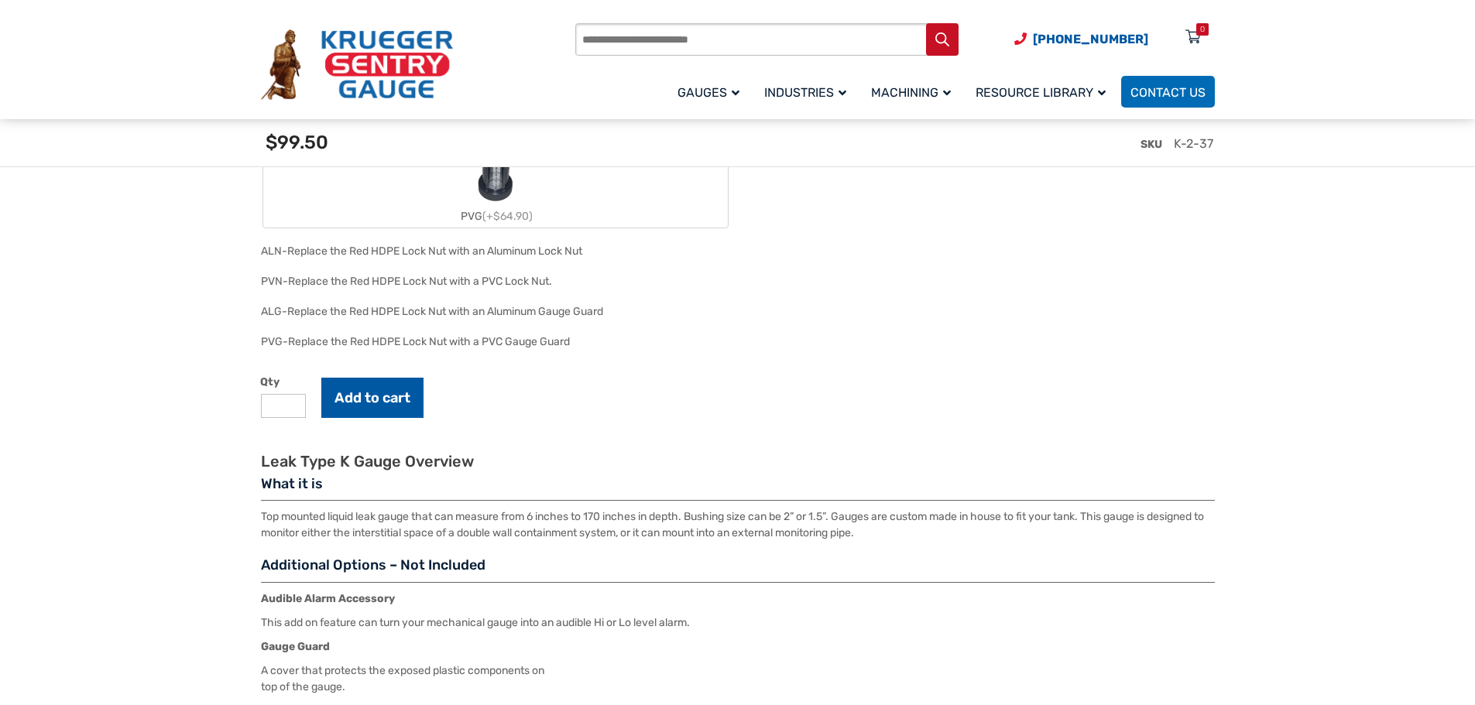
click at [363, 401] on button "Add to cart" at bounding box center [372, 398] width 102 height 40
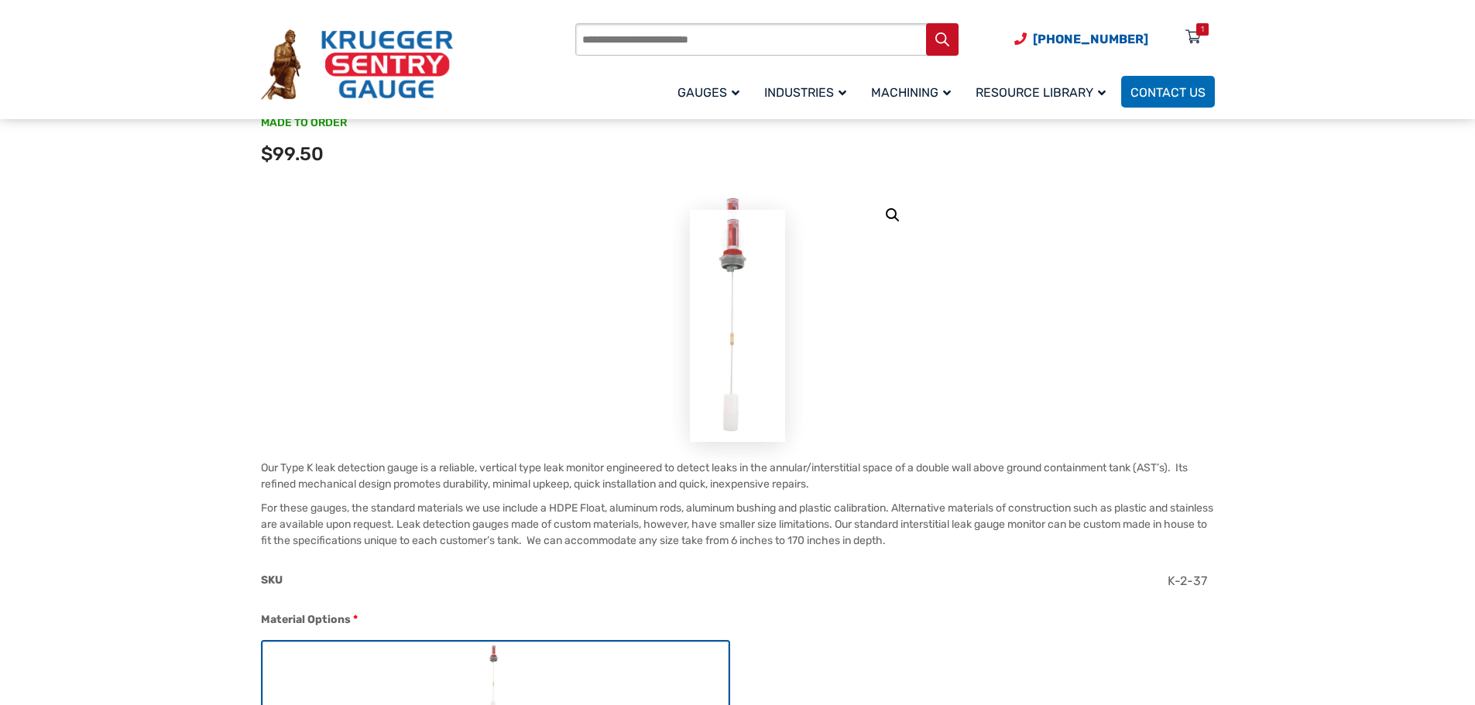
scroll to position [0, 0]
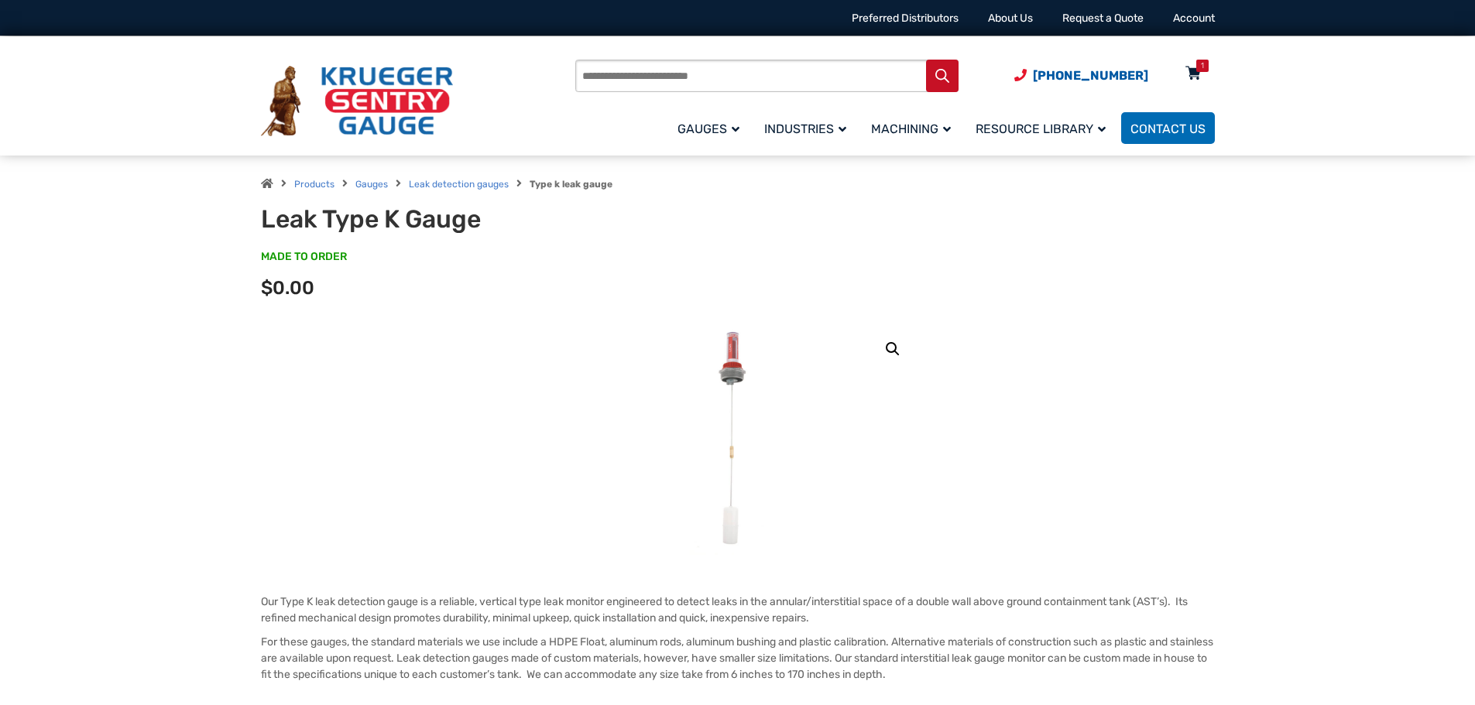
click at [1201, 70] on div "1" at bounding box center [1202, 66] width 3 height 12
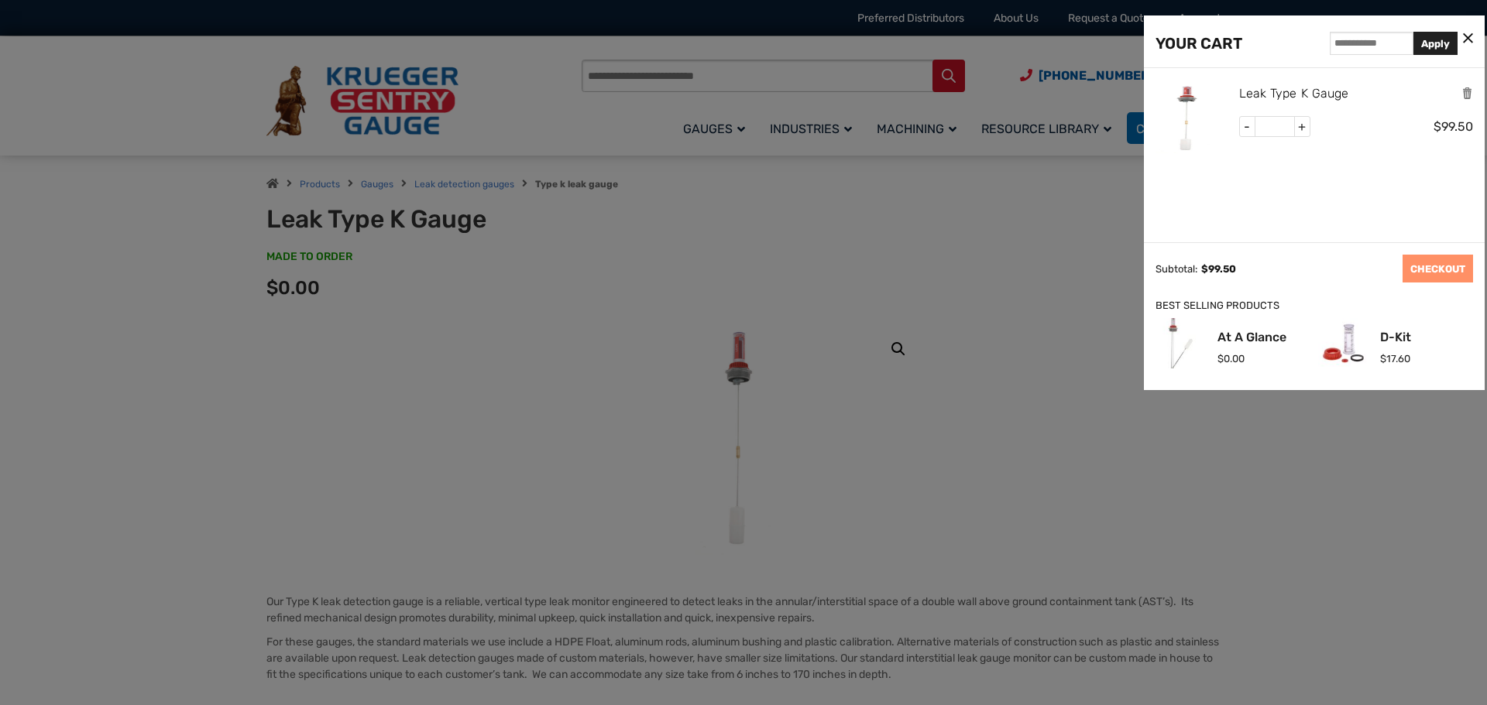
click at [1254, 88] on link "Leak Type K Gauge" at bounding box center [1294, 94] width 110 height 20
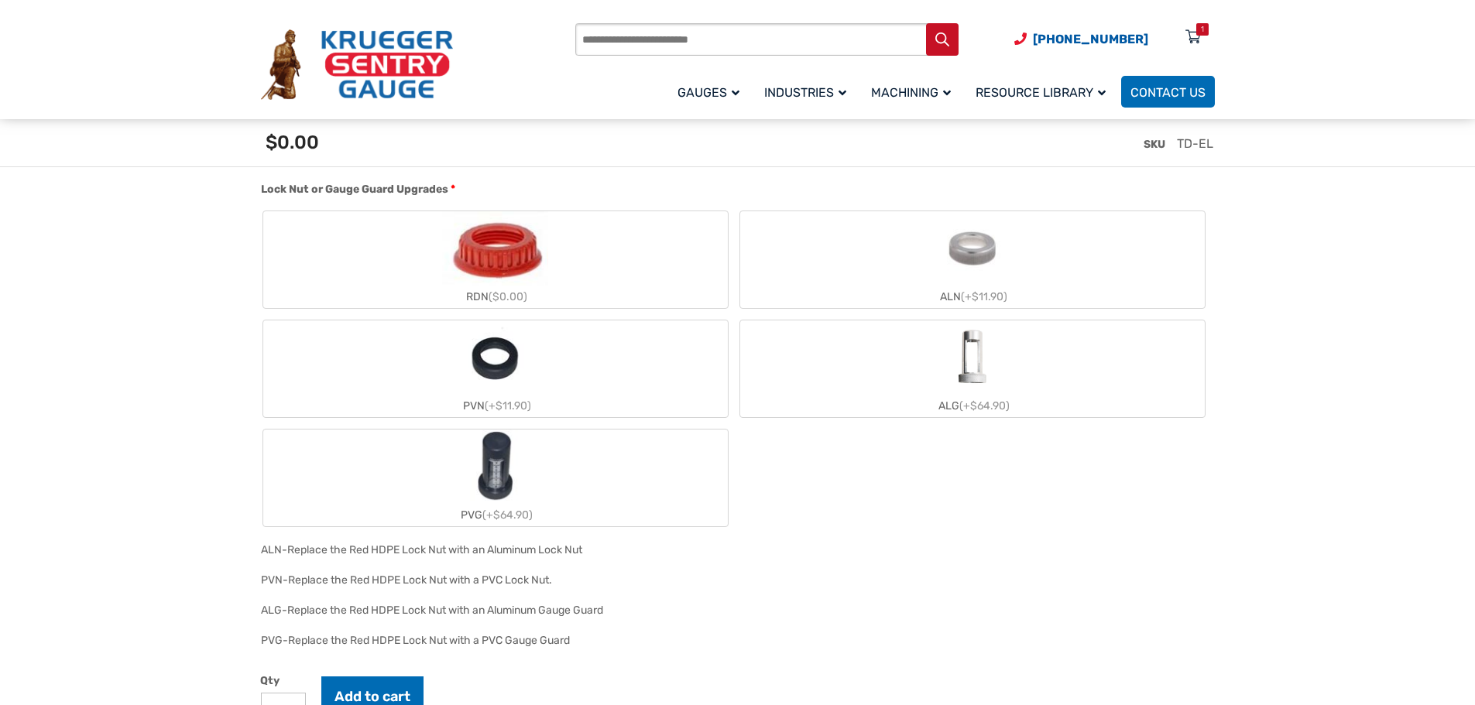
scroll to position [1471, 0]
